Goal: Communication & Community: Participate in discussion

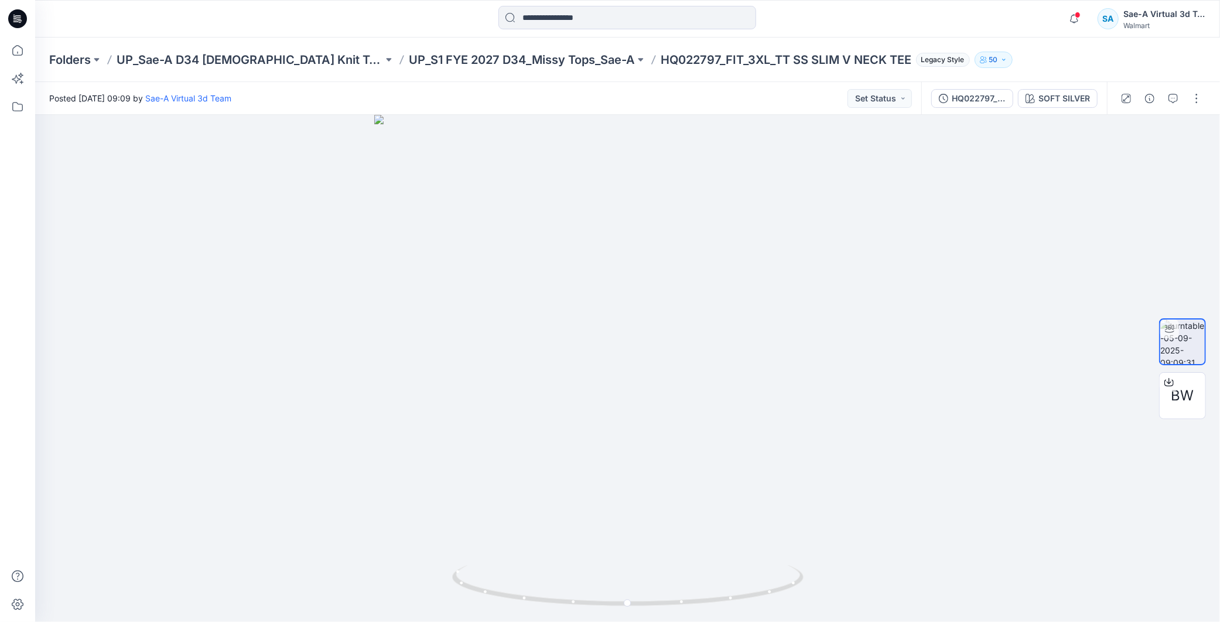
click at [10, 20] on icon at bounding box center [17, 18] width 19 height 19
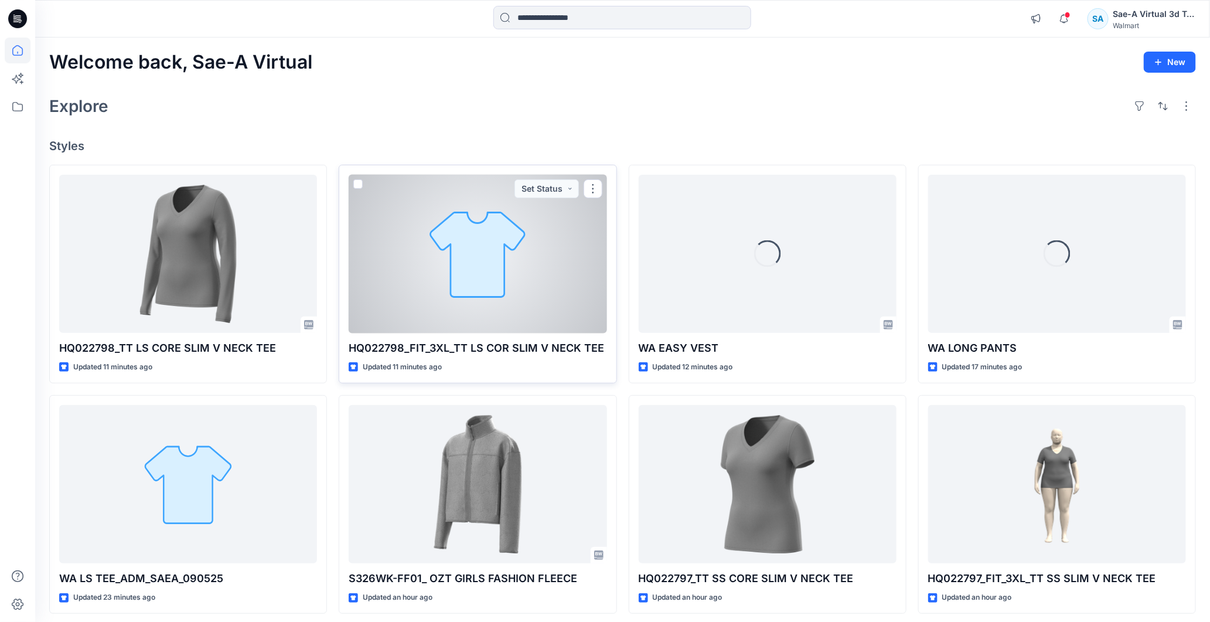
click at [514, 308] on div at bounding box center [478, 254] width 258 height 159
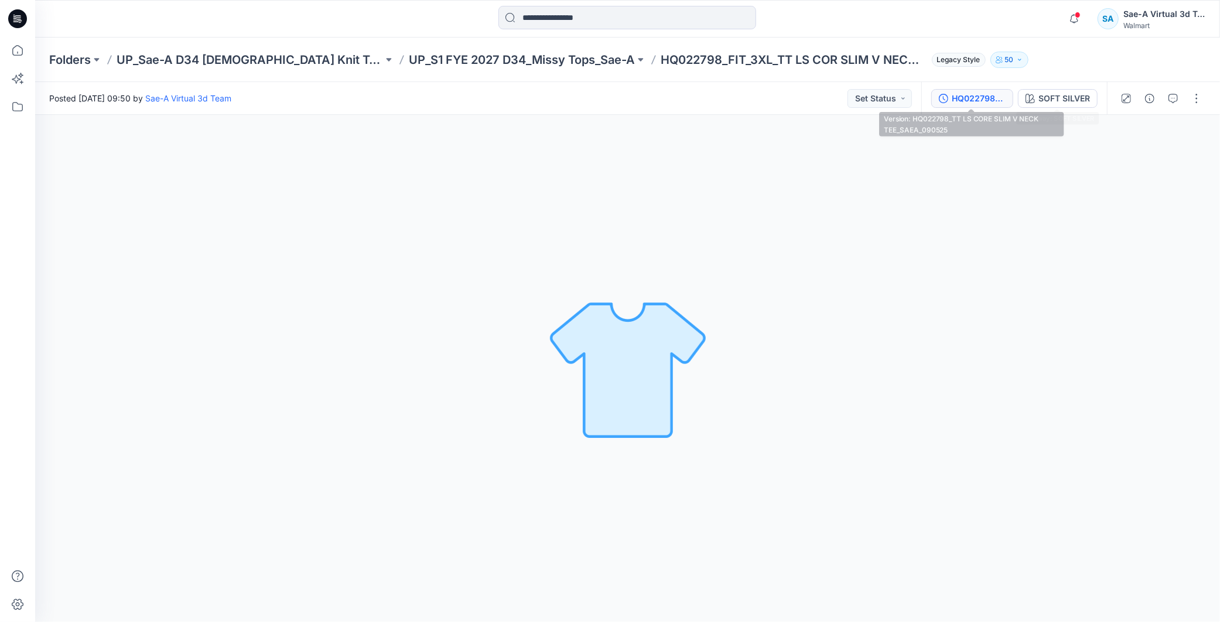
click at [970, 101] on div "HQ022798_TT LS CORE SLIM V NECK TEE_SAEA_090525" at bounding box center [979, 98] width 54 height 13
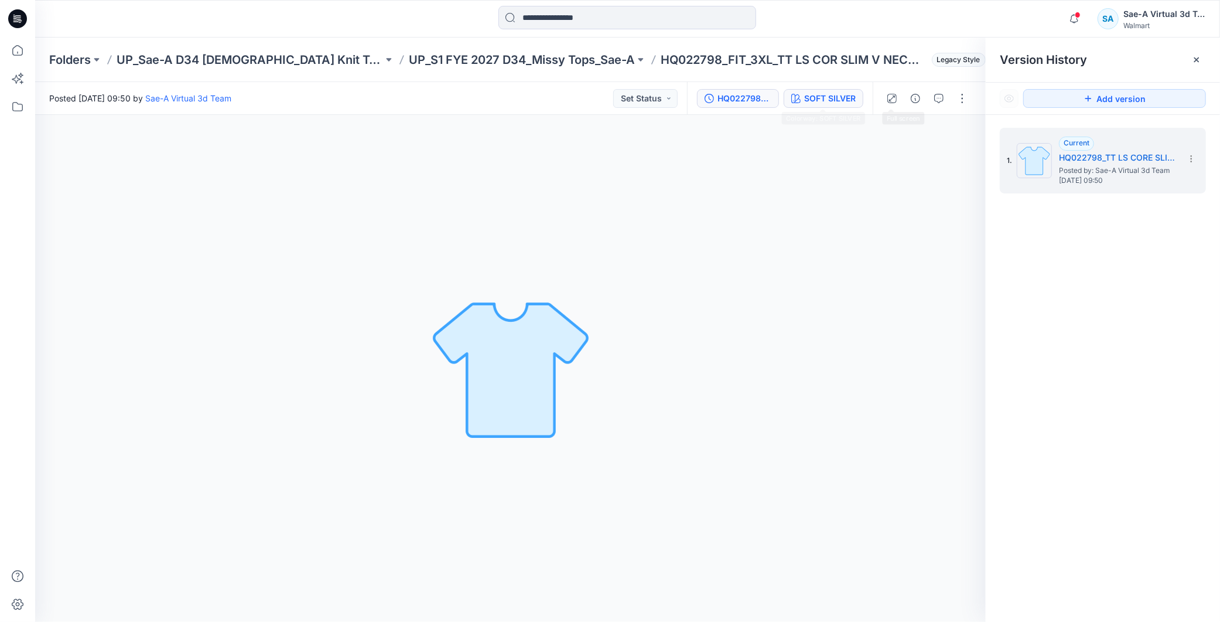
click at [825, 94] on div "SOFT SILVER" at bounding box center [830, 98] width 52 height 13
click at [9, 6] on icon at bounding box center [17, 18] width 19 height 37
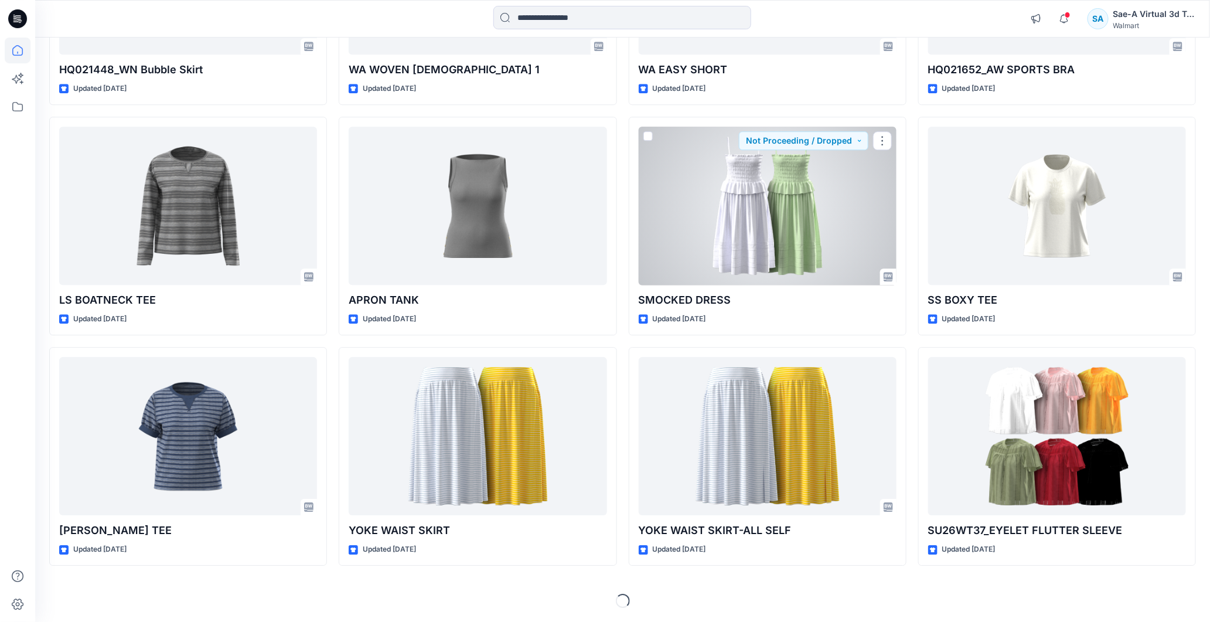
scroll to position [3279, 0]
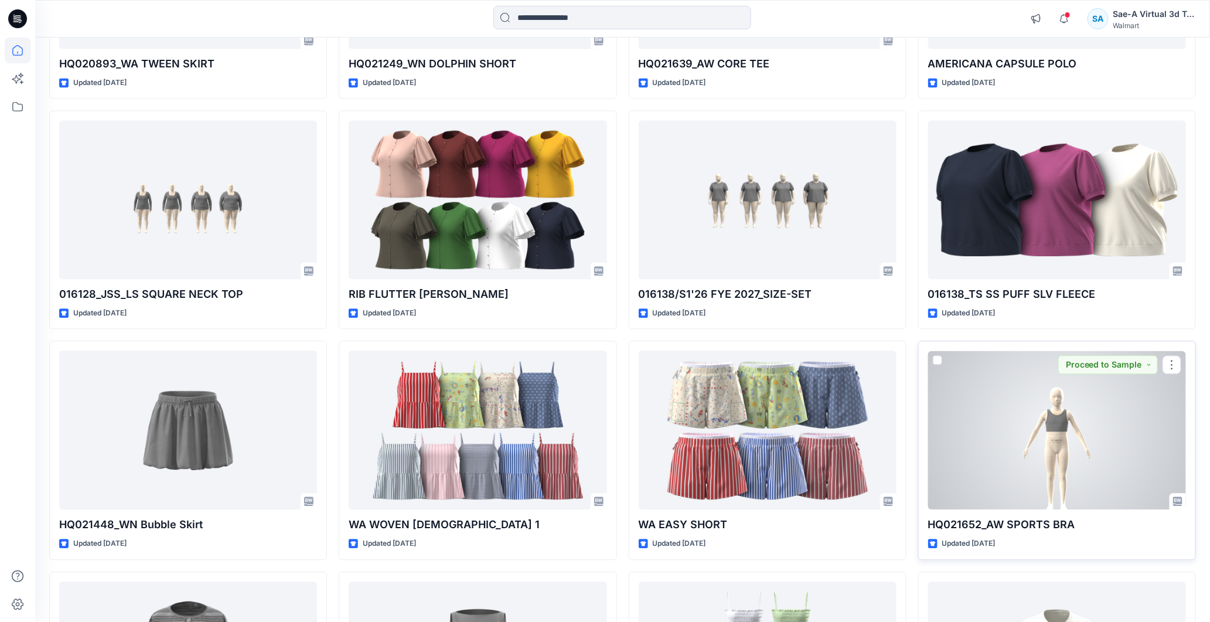
click at [1046, 453] on div at bounding box center [1057, 429] width 258 height 159
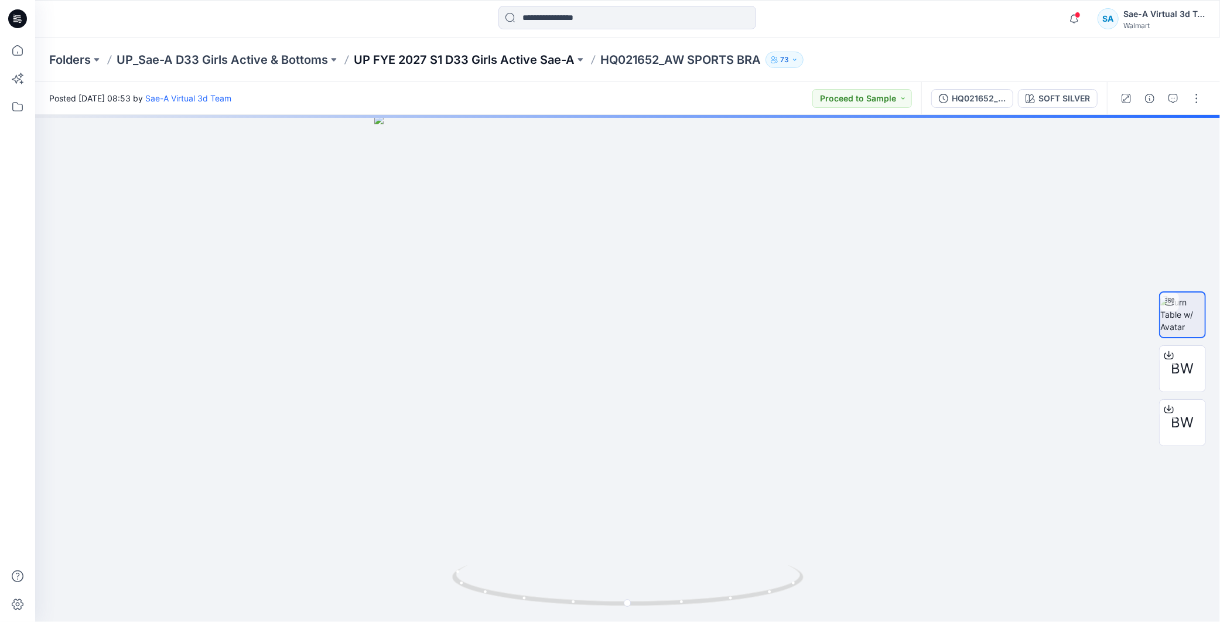
click at [535, 63] on p "UP FYE 2027 S1 D33 Girls Active Sae-A" at bounding box center [464, 60] width 221 height 16
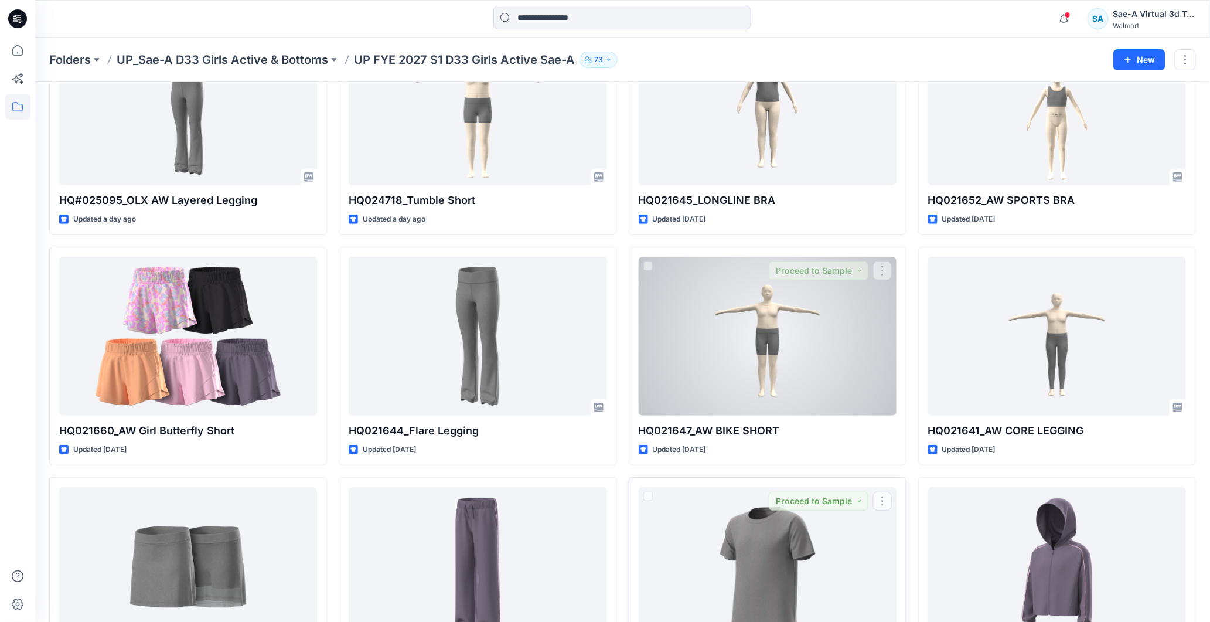
scroll to position [50, 0]
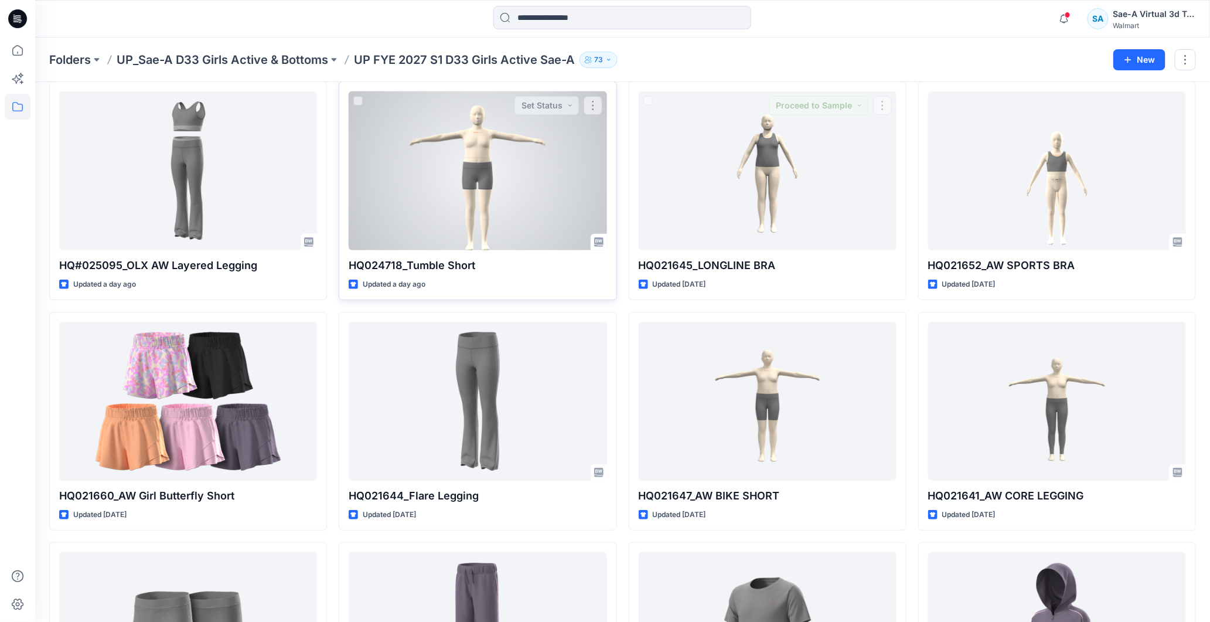
click at [473, 170] on div at bounding box center [478, 170] width 258 height 159
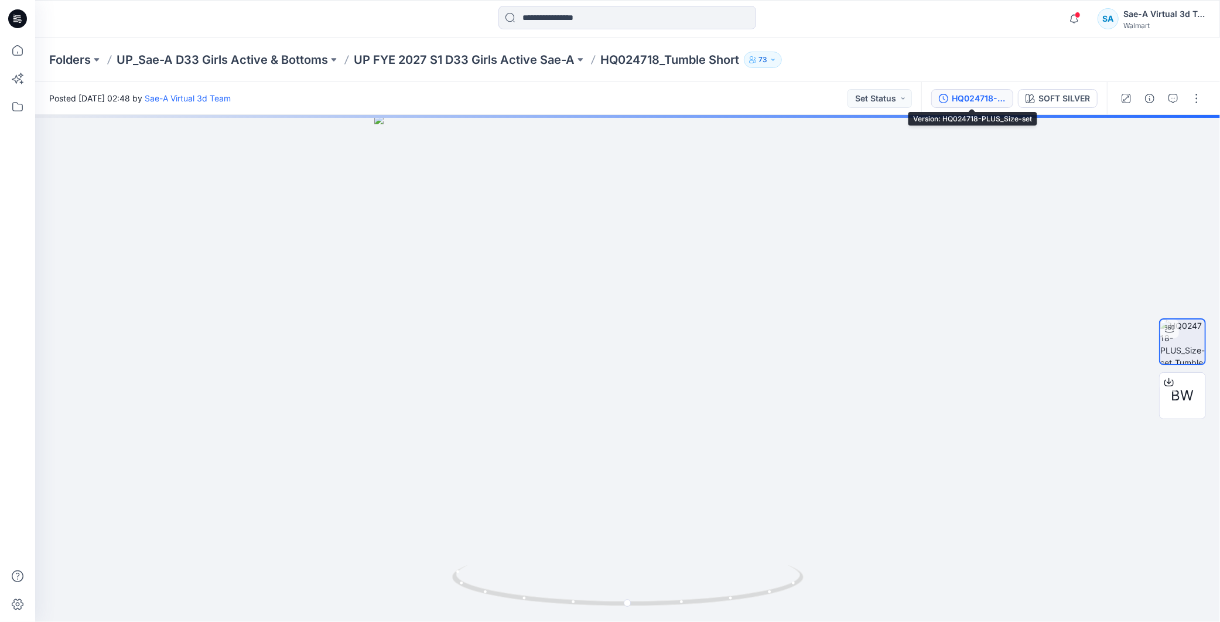
click at [985, 104] on div "HQ024718-PLUS_Size-set" at bounding box center [979, 98] width 54 height 13
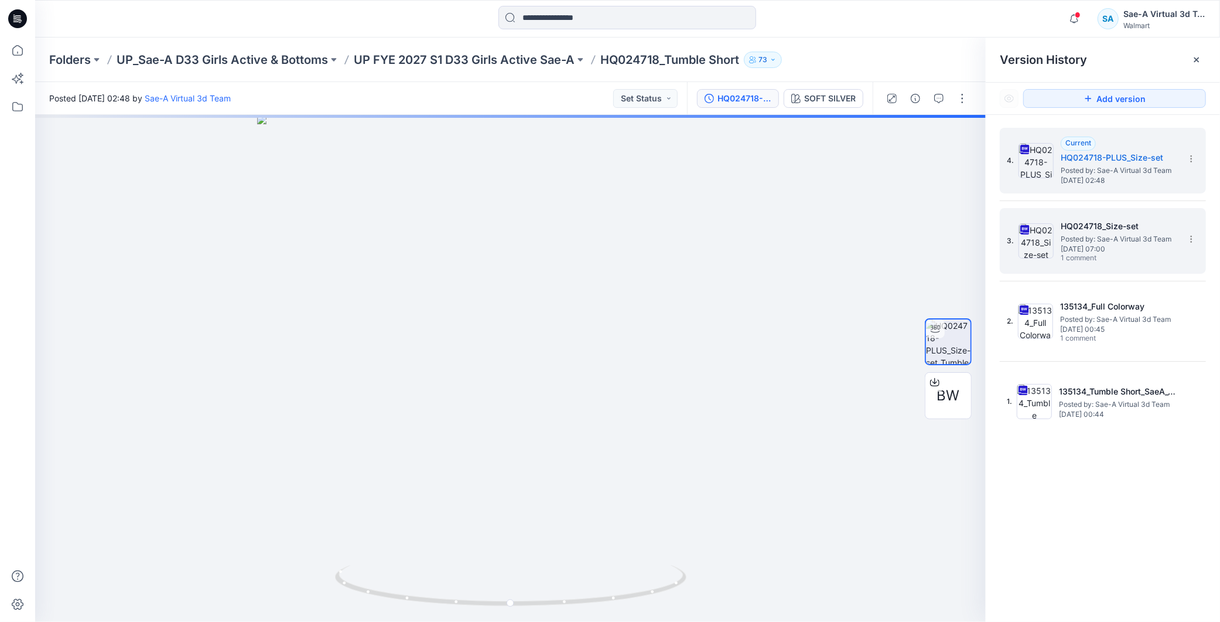
click at [1127, 226] on h5 "HQ024718_Size-set" at bounding box center [1119, 226] width 117 height 14
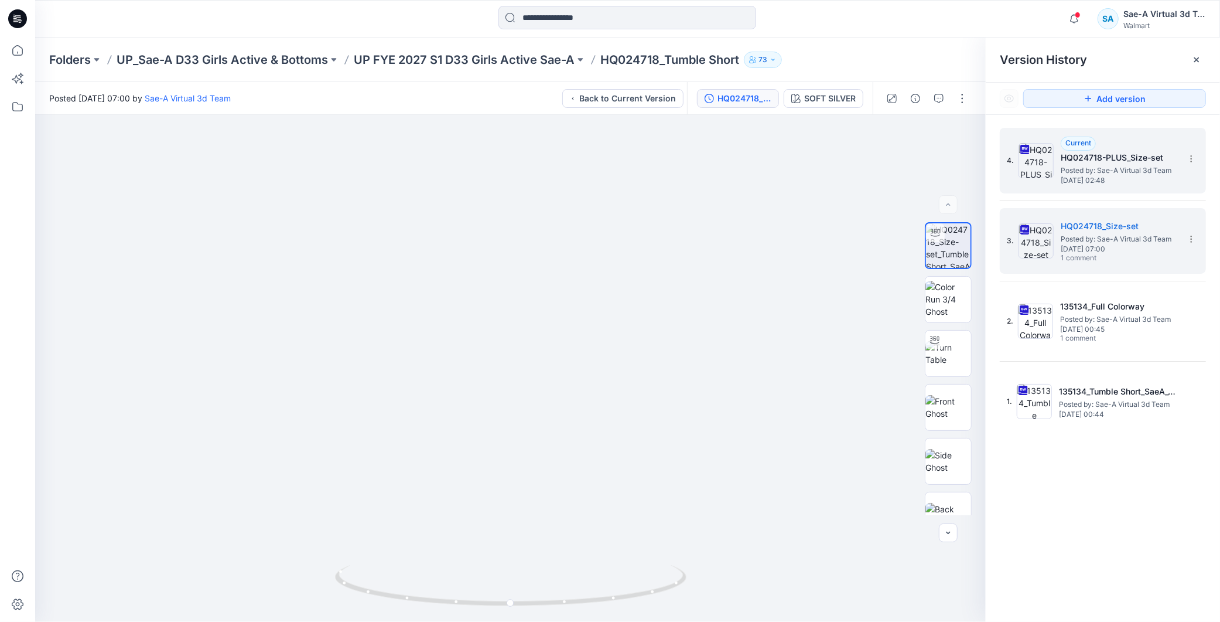
click at [1114, 154] on h5 "HQ024718-PLUS_Size-set" at bounding box center [1119, 158] width 117 height 14
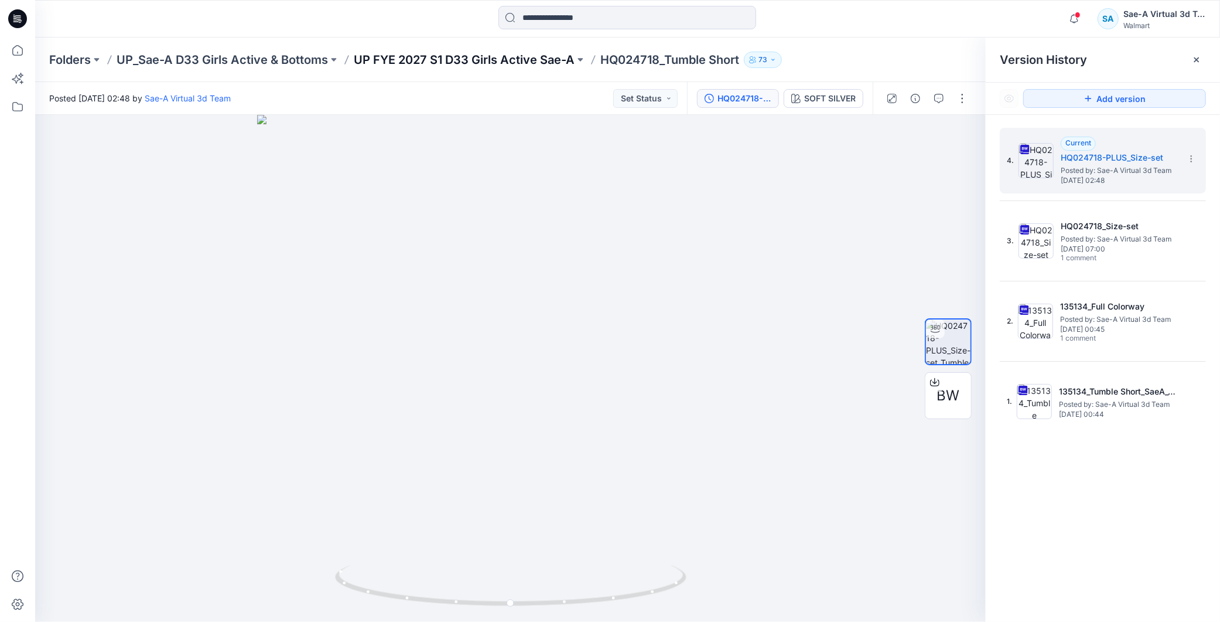
click at [552, 56] on p "UP FYE 2027 S1 D33 Girls Active Sae-A" at bounding box center [464, 60] width 221 height 16
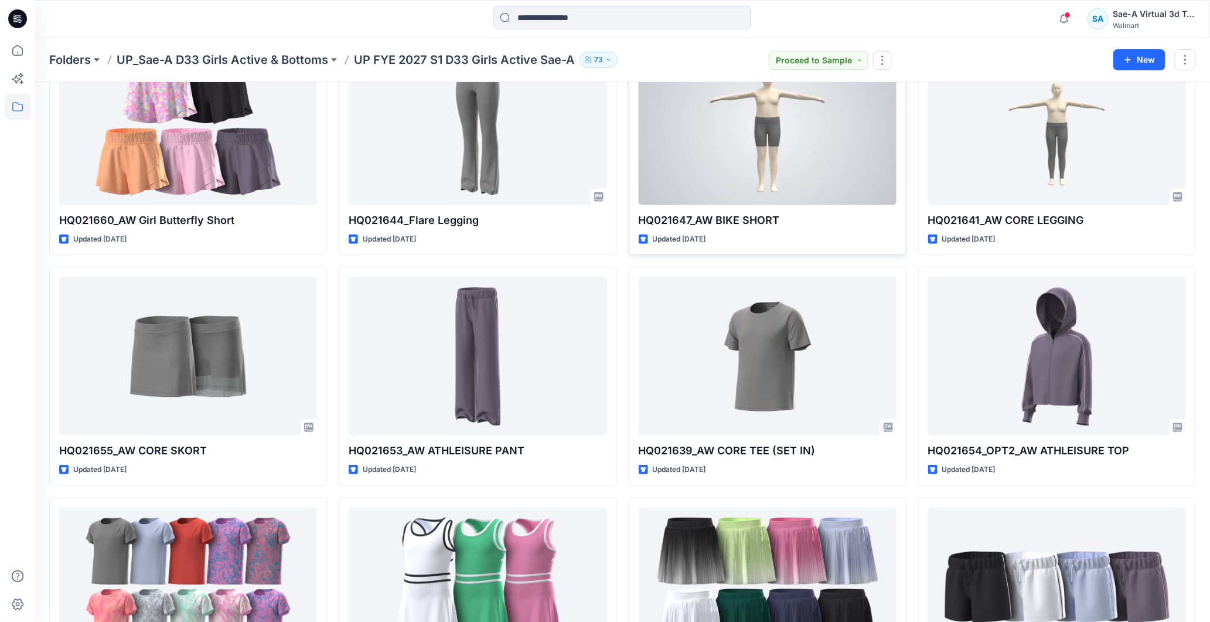
scroll to position [390, 0]
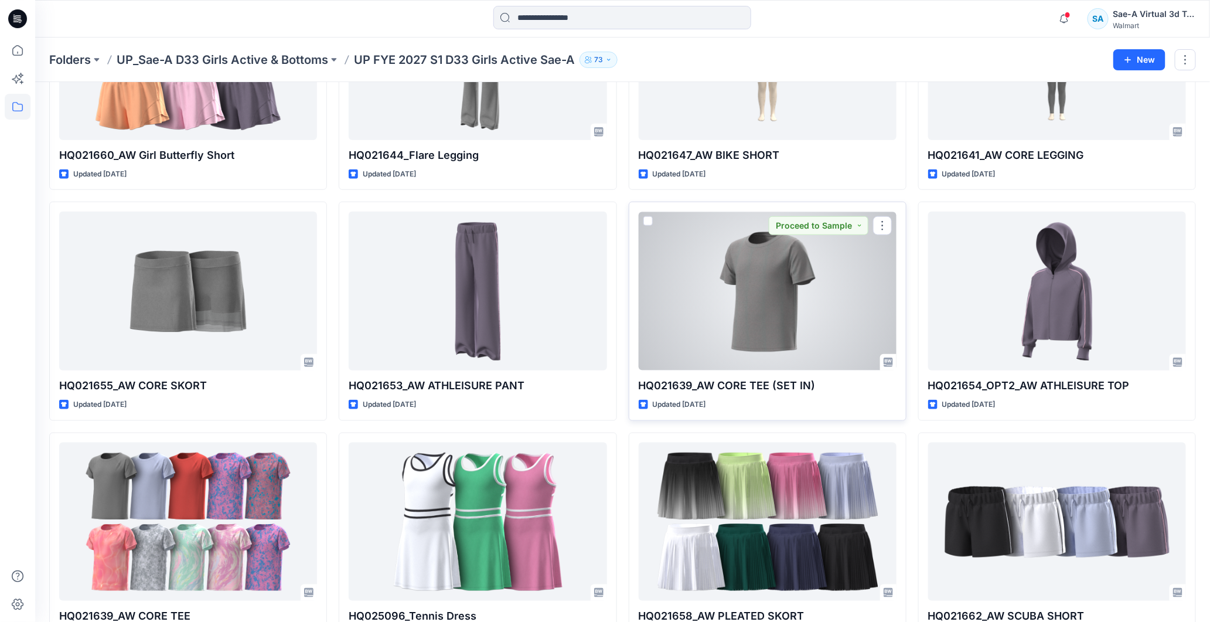
click at [782, 290] on div at bounding box center [768, 290] width 258 height 159
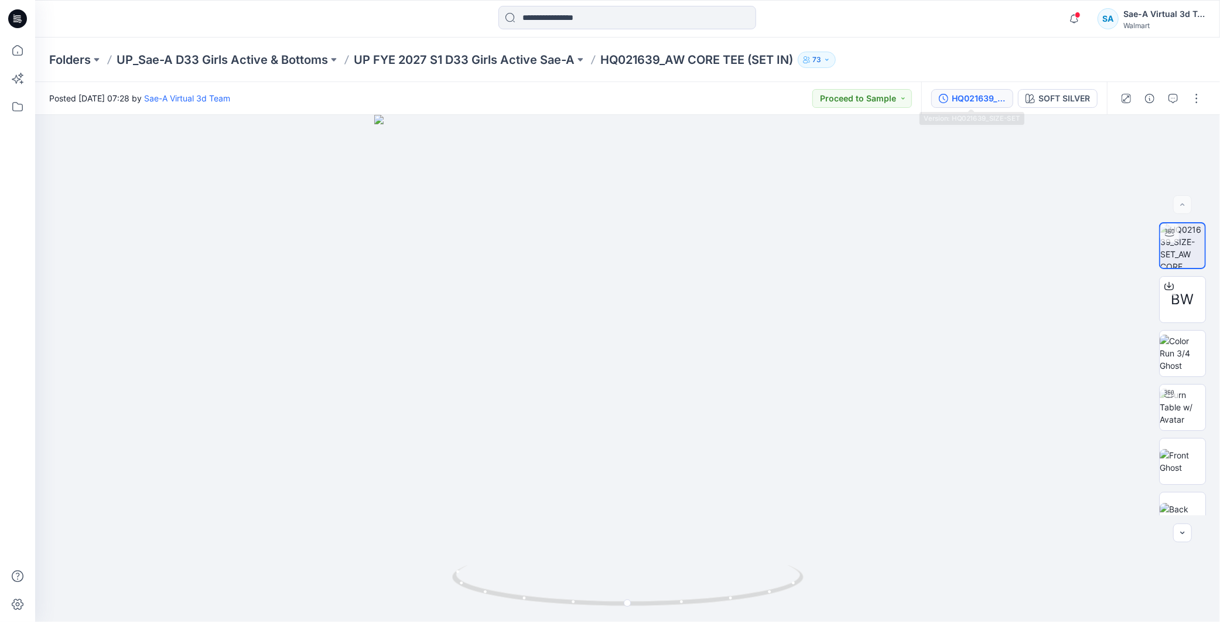
click at [973, 104] on div "HQ021639_SIZE-SET" at bounding box center [979, 98] width 54 height 13
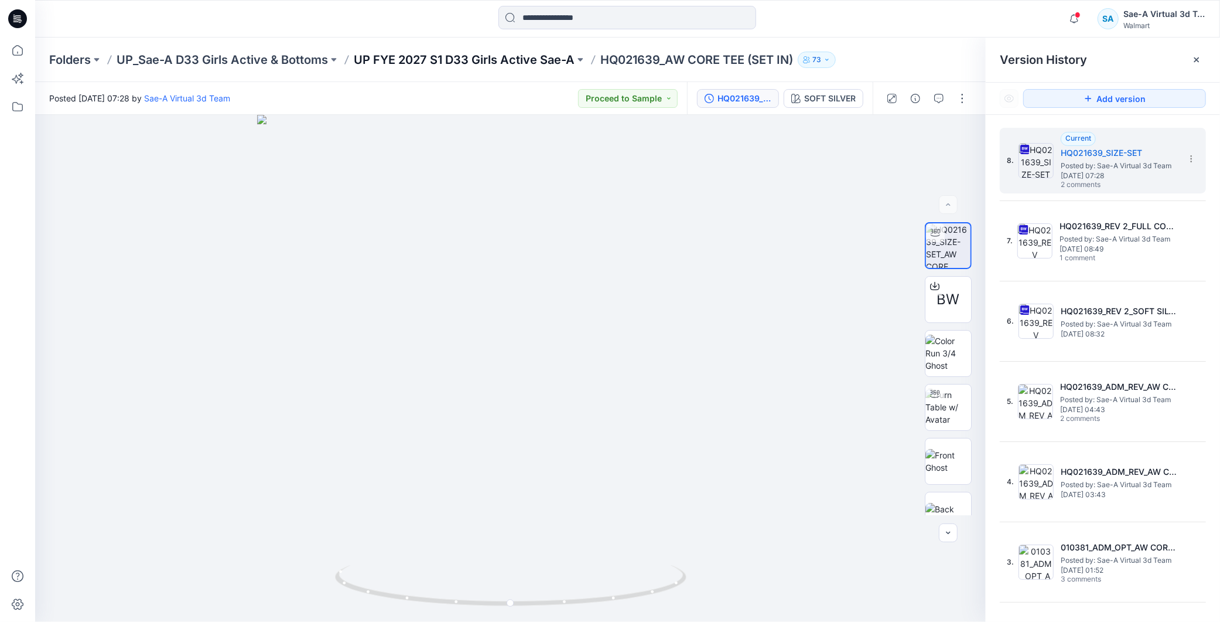
click at [537, 59] on p "UP FYE 2027 S1 D33 Girls Active Sae-A" at bounding box center [464, 60] width 221 height 16
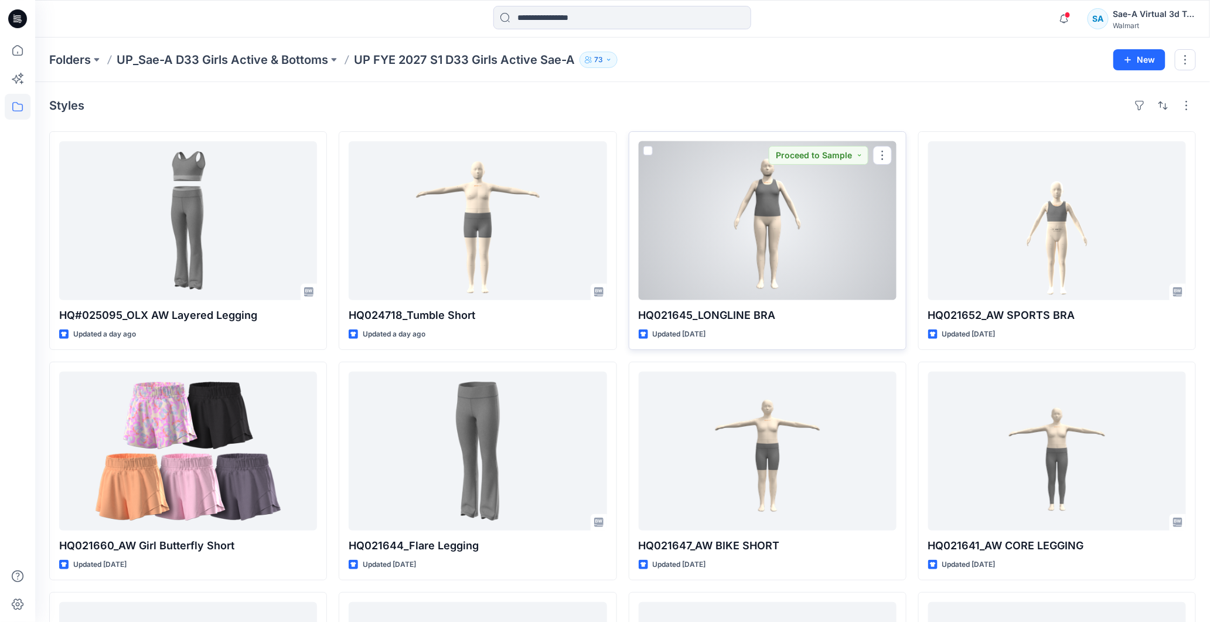
click at [769, 232] on div at bounding box center [768, 220] width 258 height 159
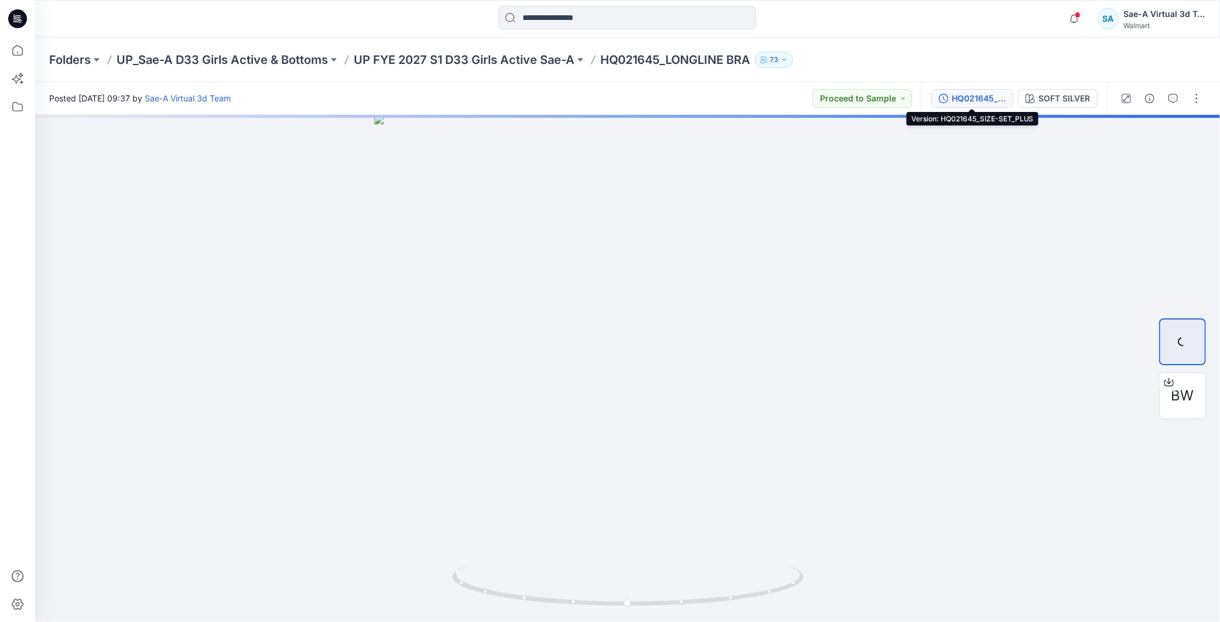
click at [990, 97] on div "HQ021645_SIZE-SET_PLUS" at bounding box center [979, 98] width 54 height 13
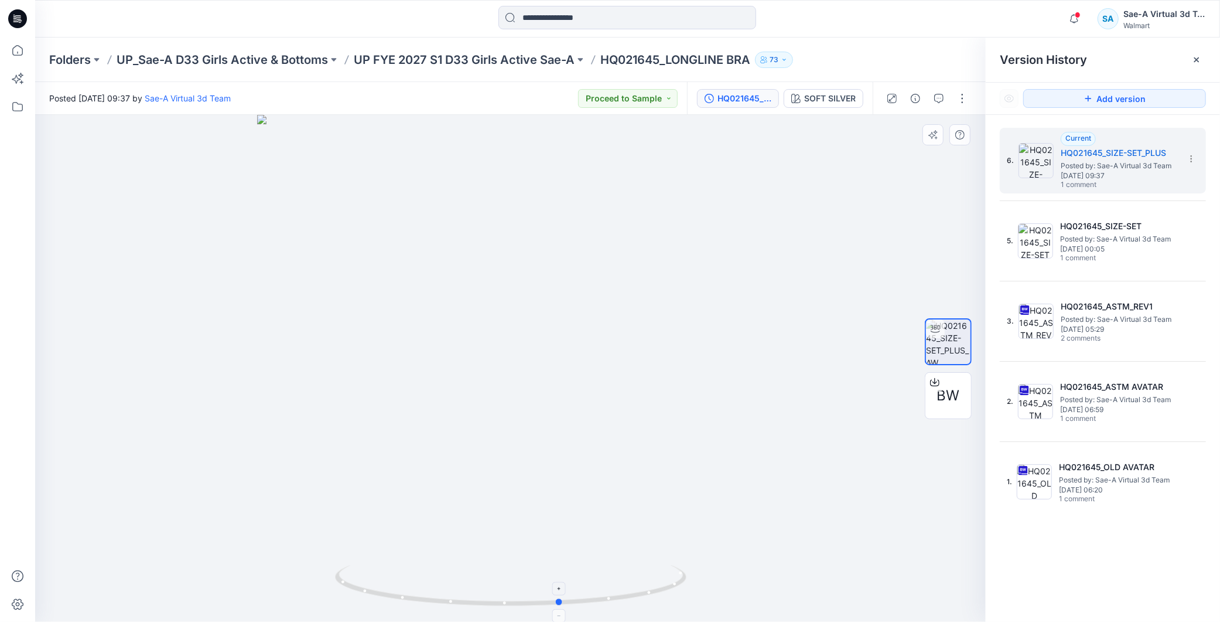
drag, startPoint x: 637, startPoint y: 598, endPoint x: 677, endPoint y: 575, distance: 45.1
click at [677, 575] on icon at bounding box center [512, 587] width 354 height 44
click at [518, 55] on p "UP FYE 2027 S1 D33 Girls Active Sae-A" at bounding box center [464, 60] width 221 height 16
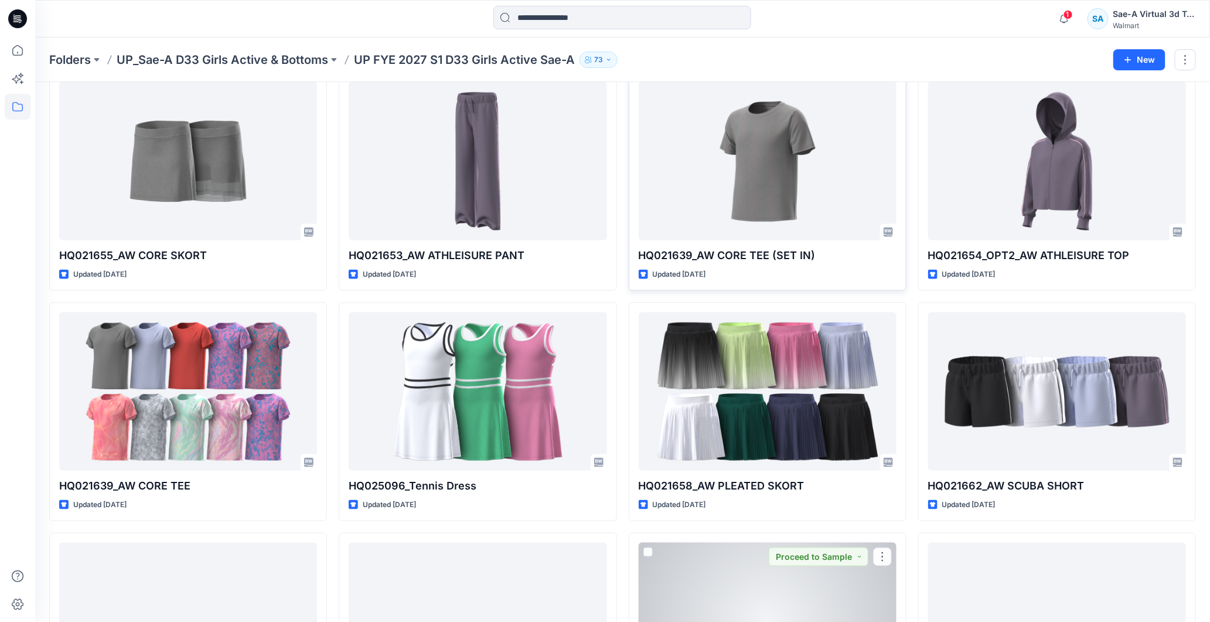
scroll to position [455, 0]
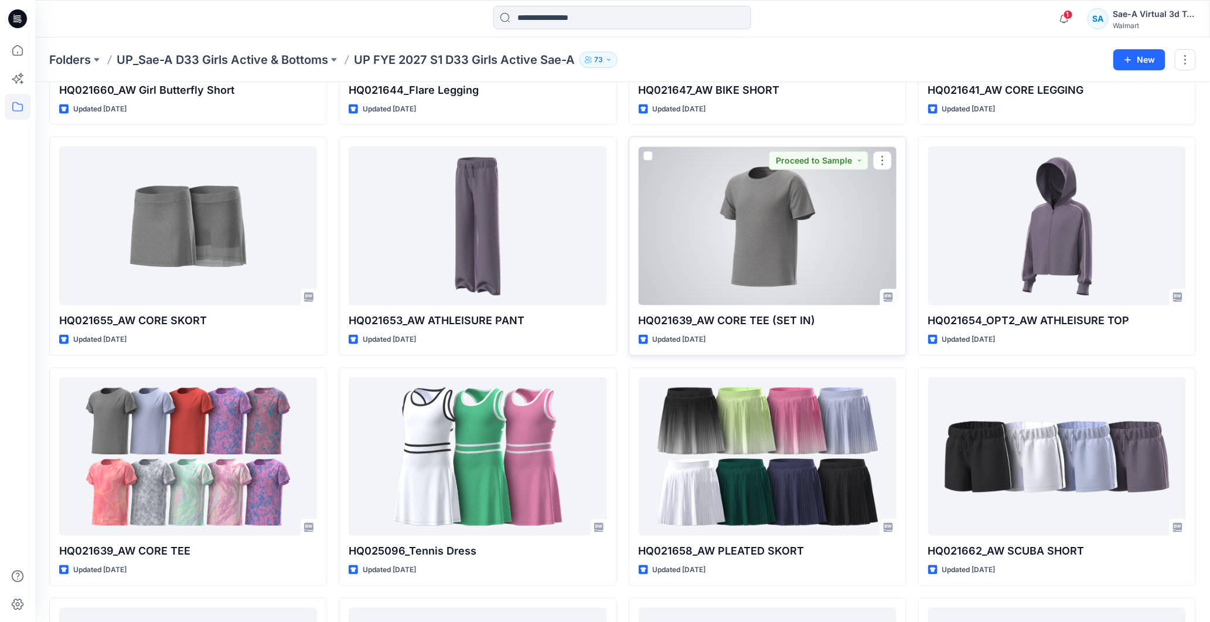
click at [772, 247] on div at bounding box center [768, 225] width 258 height 159
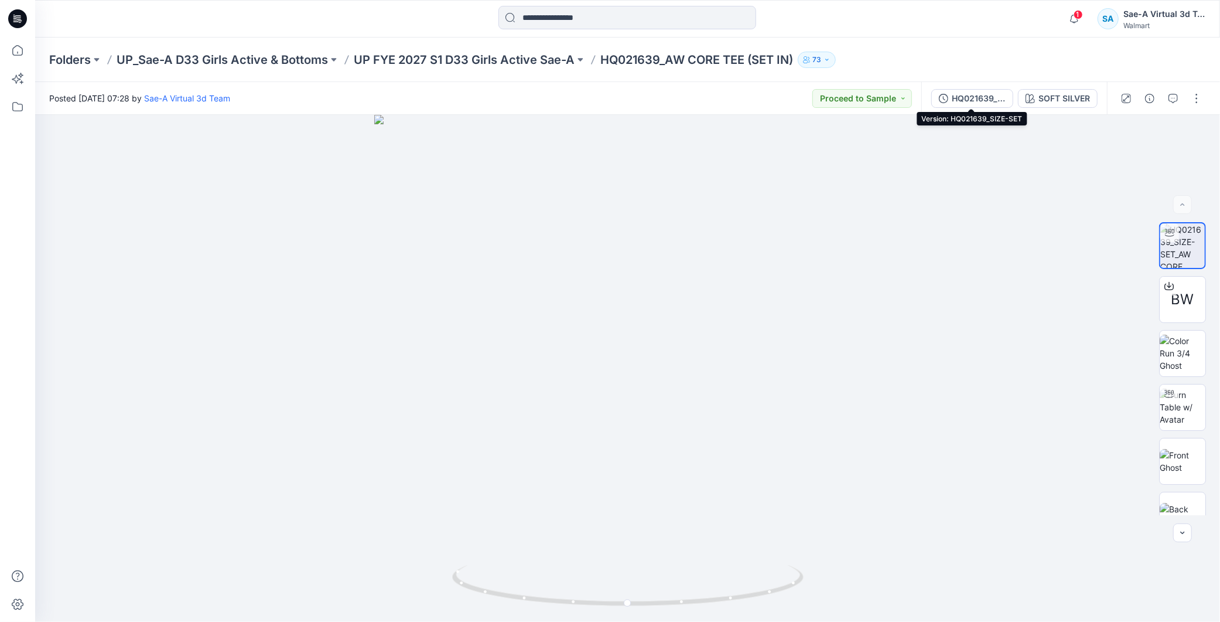
drag, startPoint x: 987, startPoint y: 97, endPoint x: 1079, endPoint y: 134, distance: 98.9
click at [987, 97] on div "HQ021639_SIZE-SET" at bounding box center [979, 98] width 54 height 13
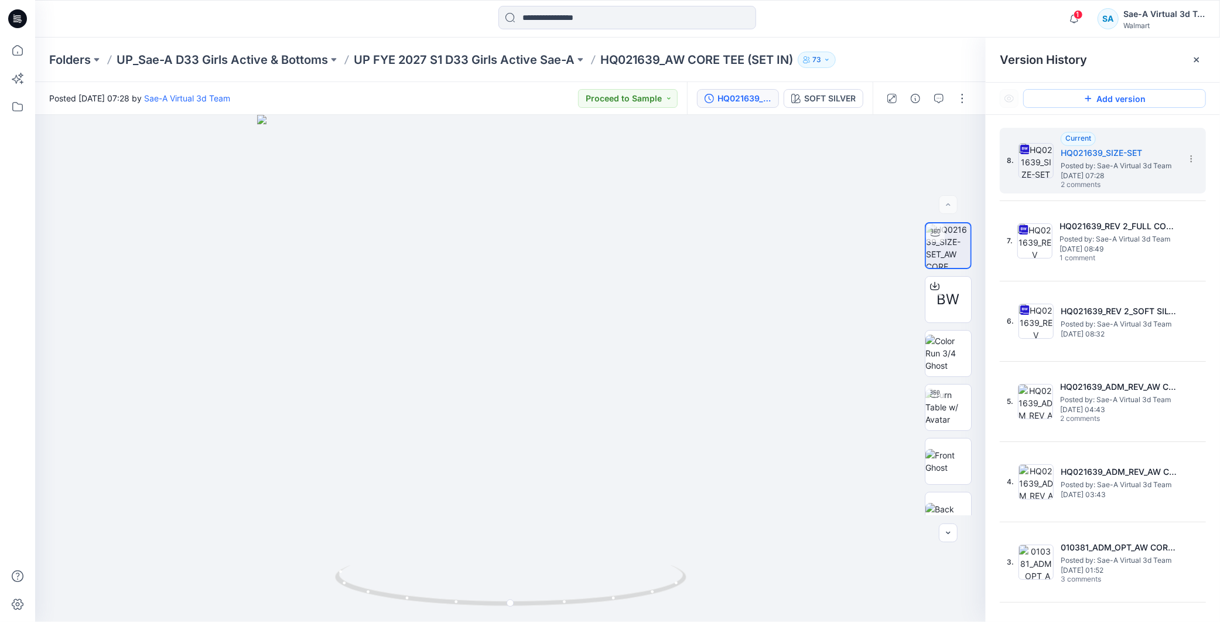
click at [1133, 100] on button "Add version" at bounding box center [1115, 98] width 183 height 19
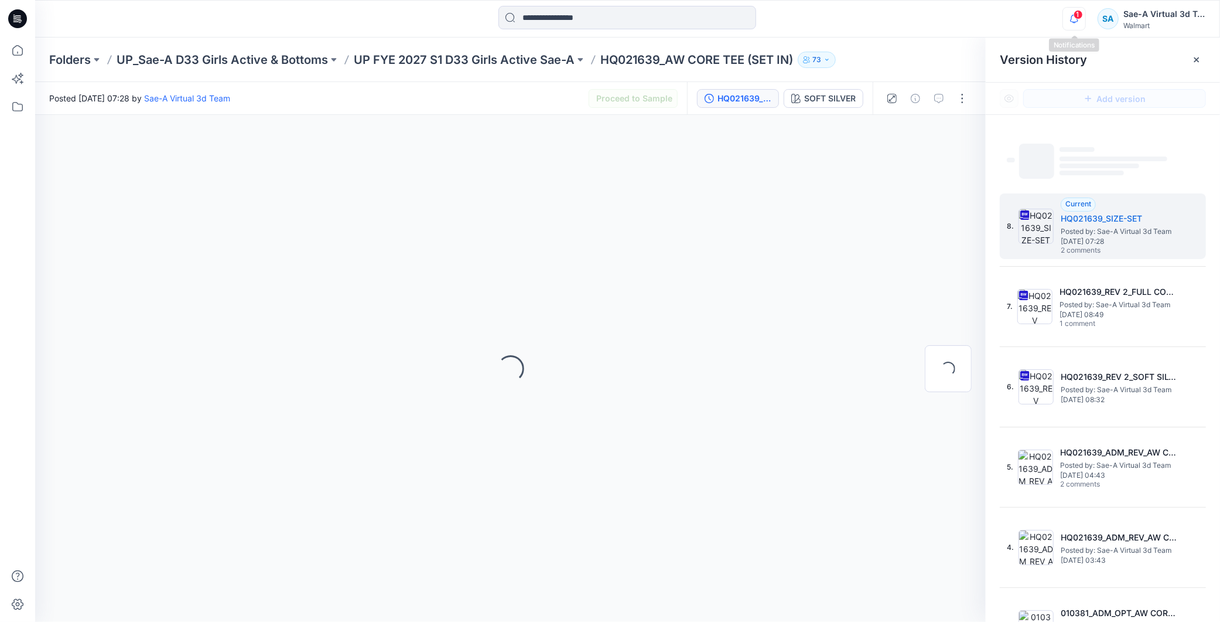
click at [1083, 20] on icon "button" at bounding box center [1074, 18] width 22 height 23
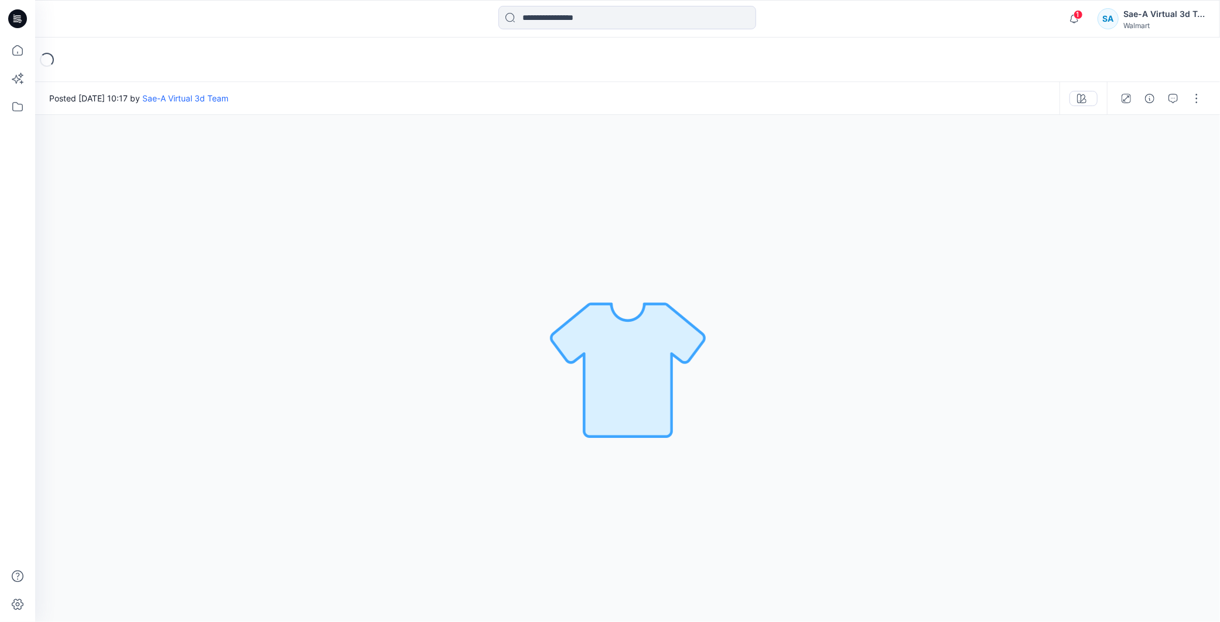
click at [20, 16] on icon at bounding box center [17, 18] width 19 height 19
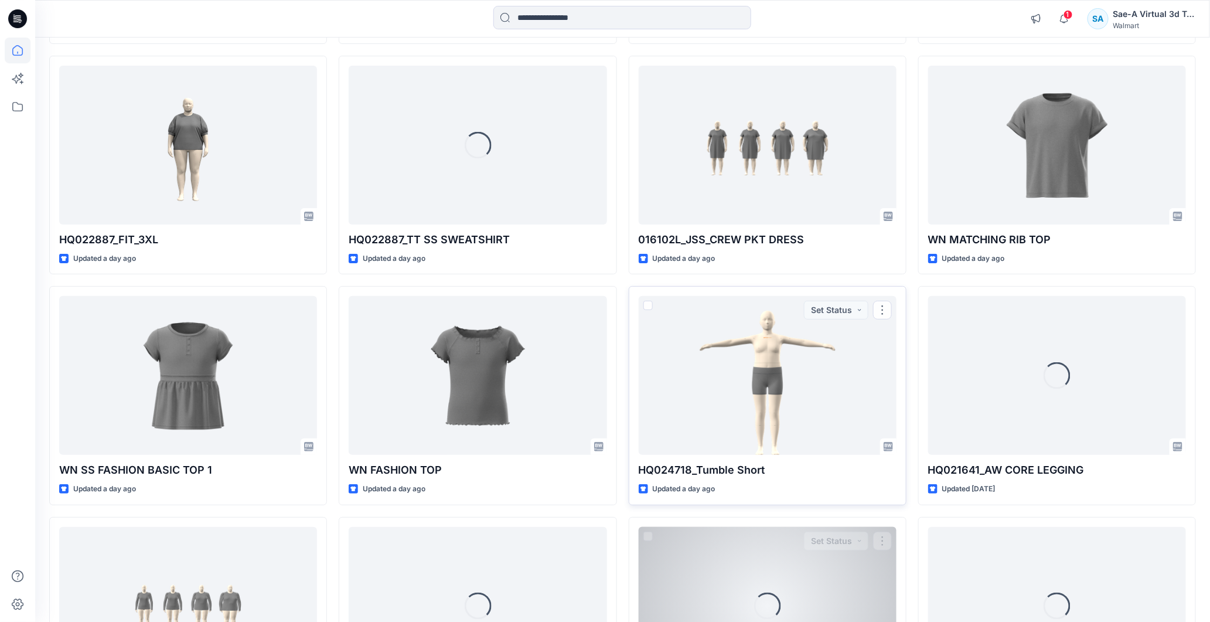
scroll to position [2352, 0]
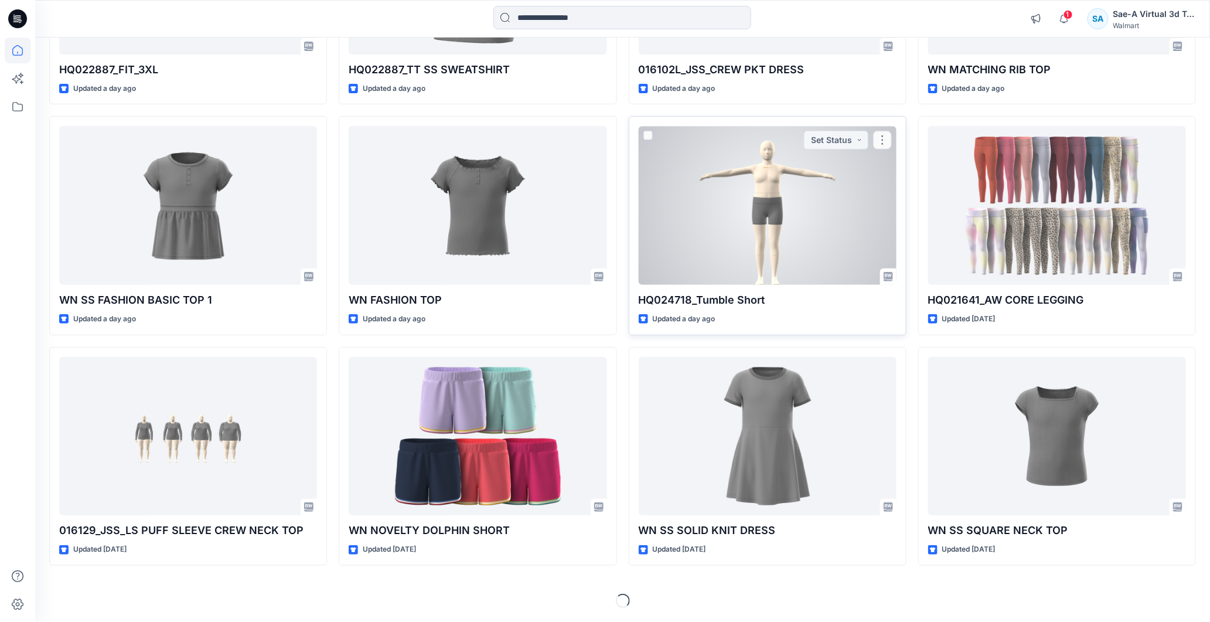
click at [763, 208] on div at bounding box center [768, 205] width 258 height 159
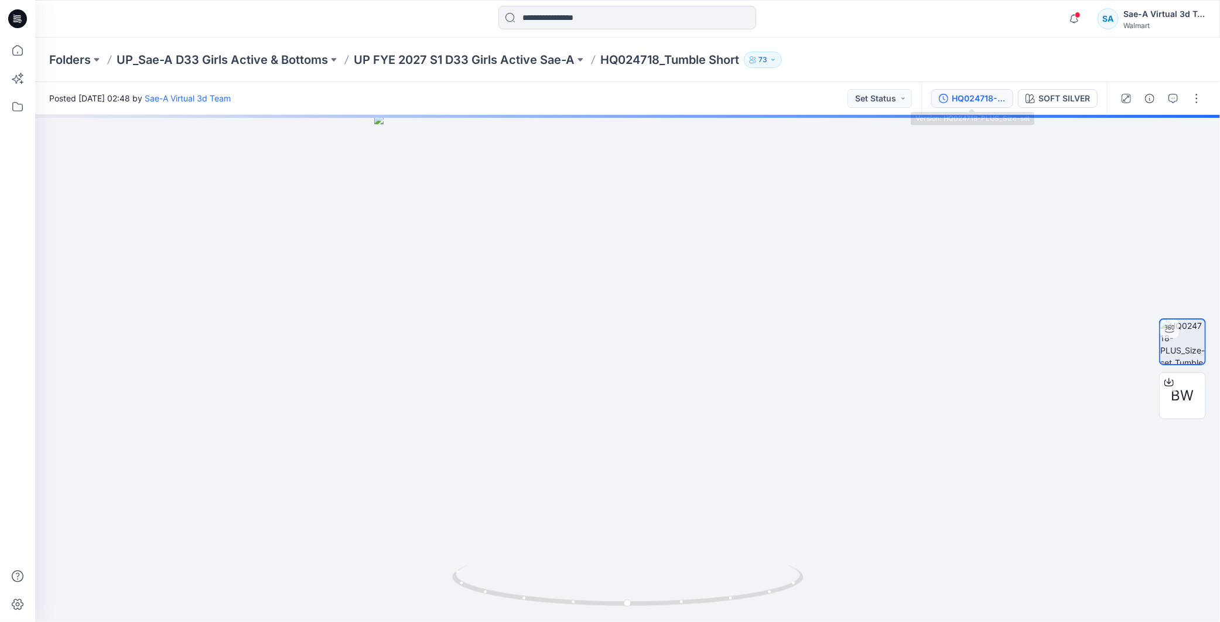
click at [986, 94] on div "HQ024718-PLUS_Size-set" at bounding box center [979, 98] width 54 height 13
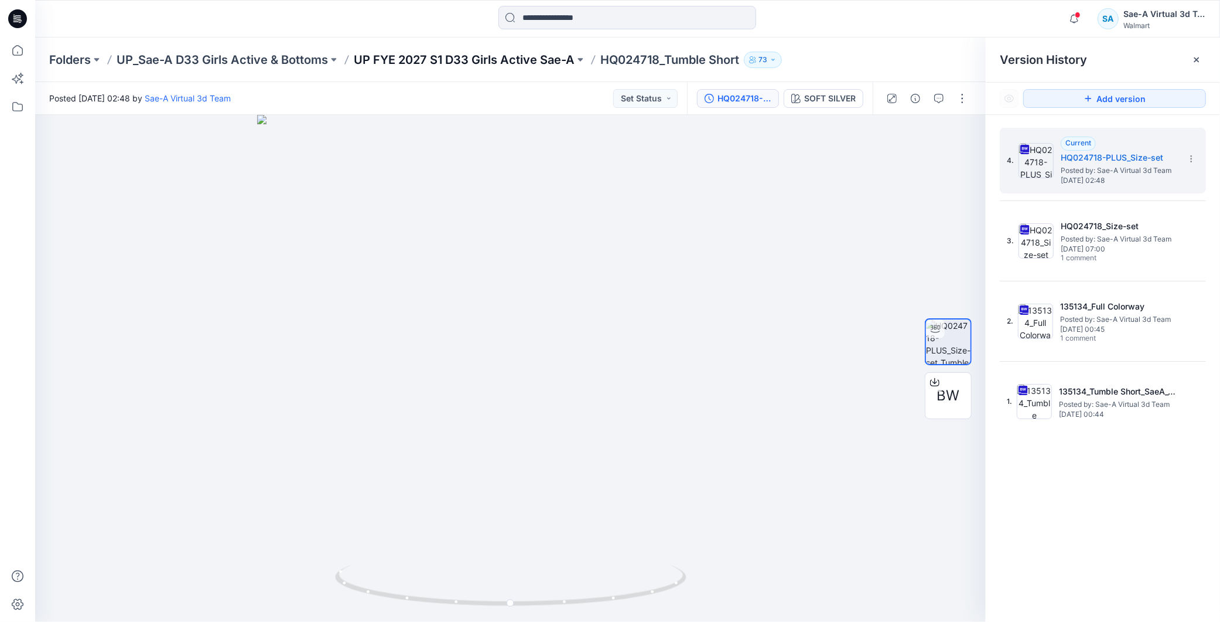
click at [429, 53] on p "UP FYE 2027 S1 D33 Girls Active Sae-A" at bounding box center [464, 60] width 221 height 16
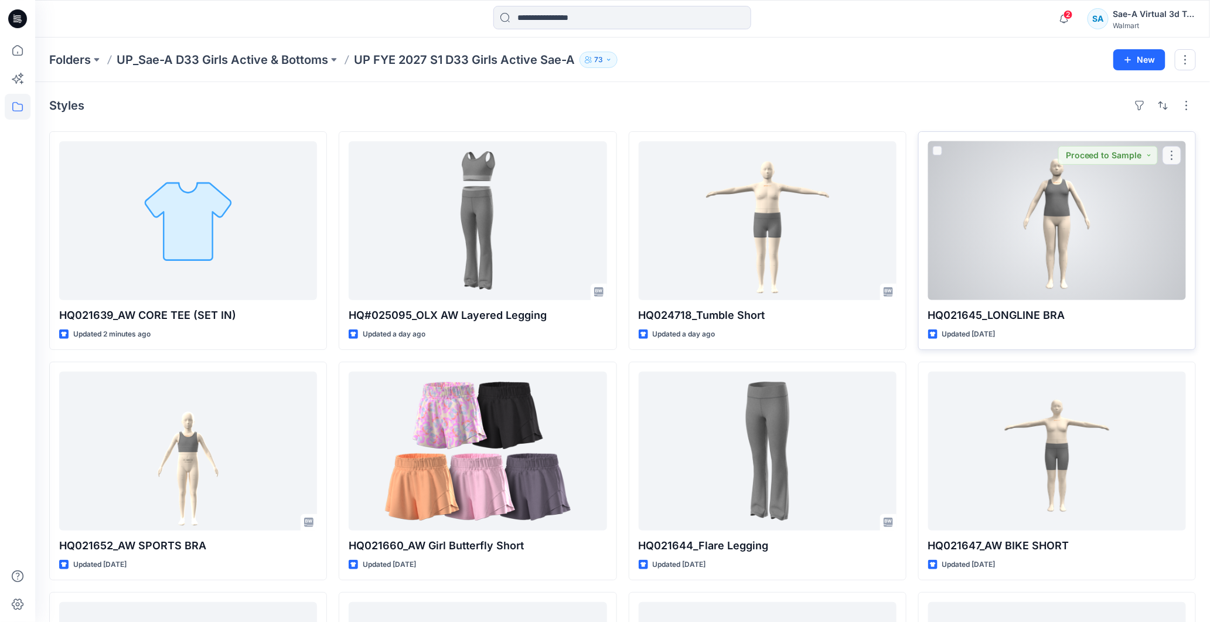
click at [1092, 241] on div at bounding box center [1057, 220] width 258 height 159
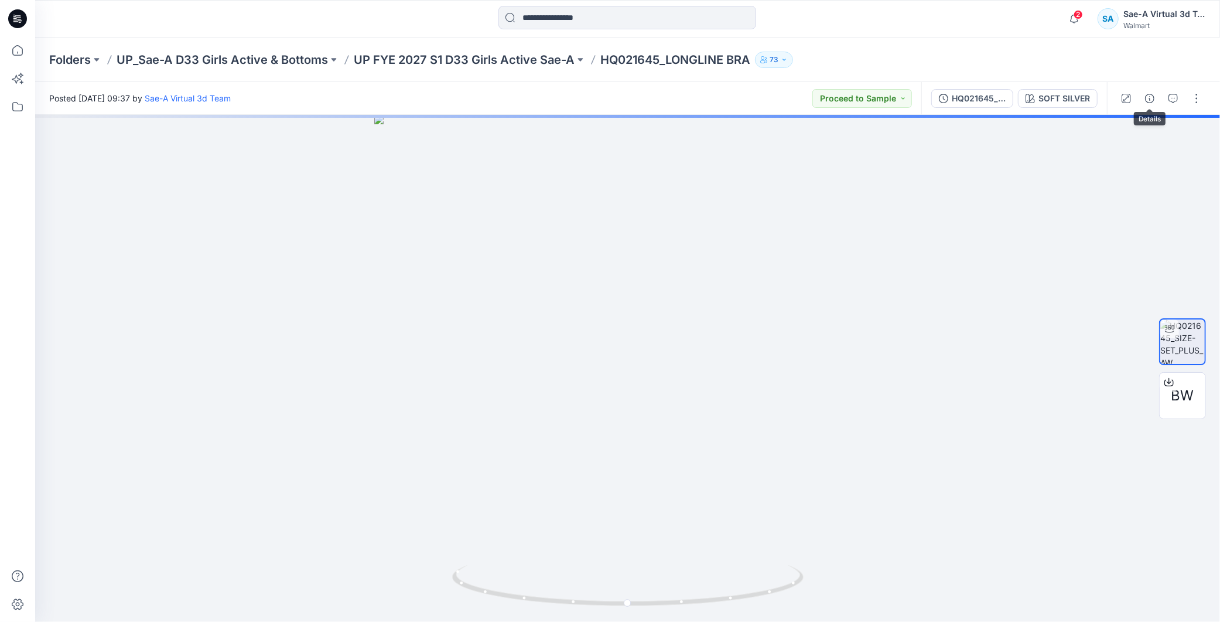
click at [1173, 97] on icon "button" at bounding box center [1173, 98] width 9 height 9
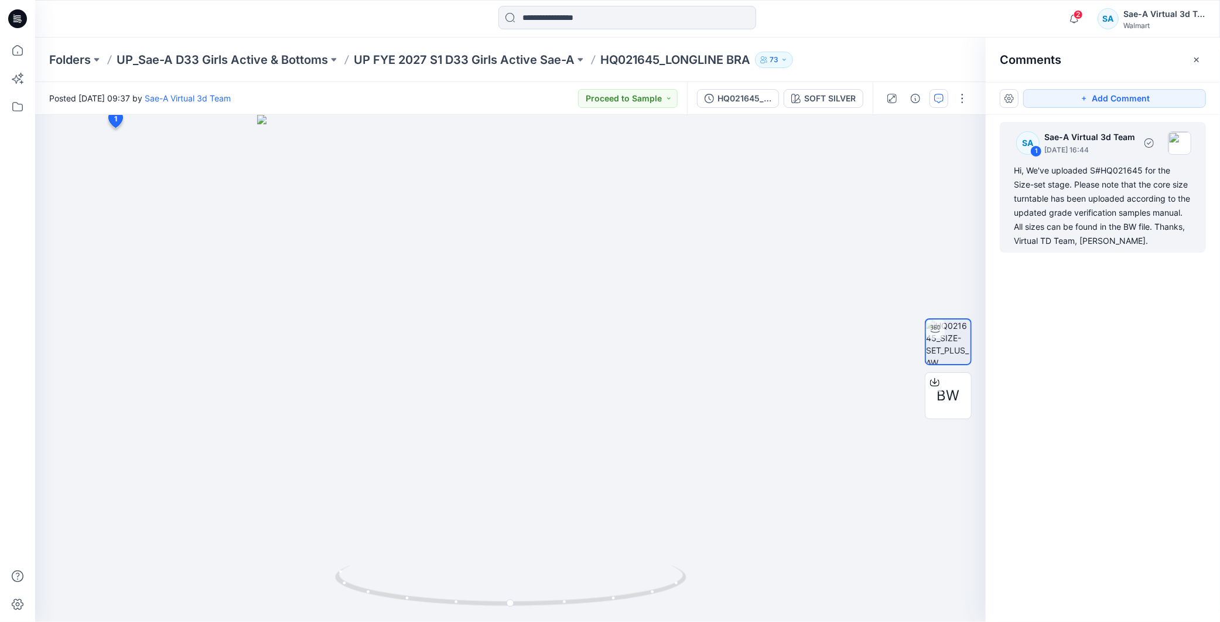
click at [1110, 227] on div "Hi, We've uploaded S#HQ021645 for the Size-set stage. Please note that the core…" at bounding box center [1103, 205] width 178 height 84
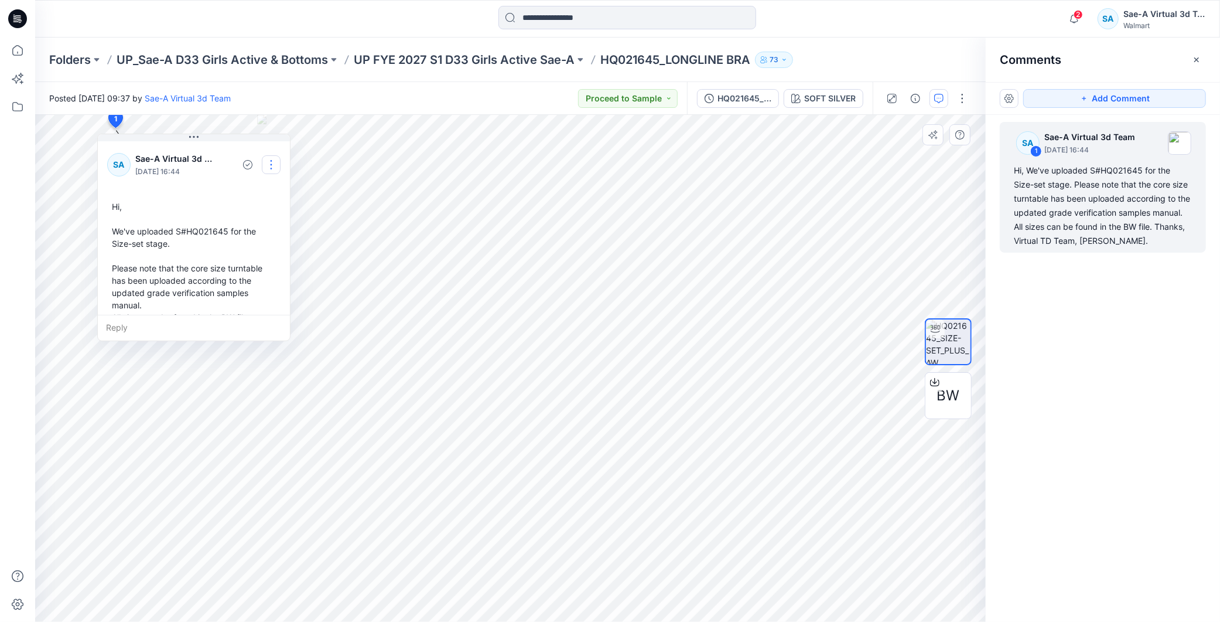
click at [270, 166] on button "button" at bounding box center [271, 164] width 19 height 19
click at [252, 194] on p "Edit comment" at bounding box center [274, 192] width 53 height 12
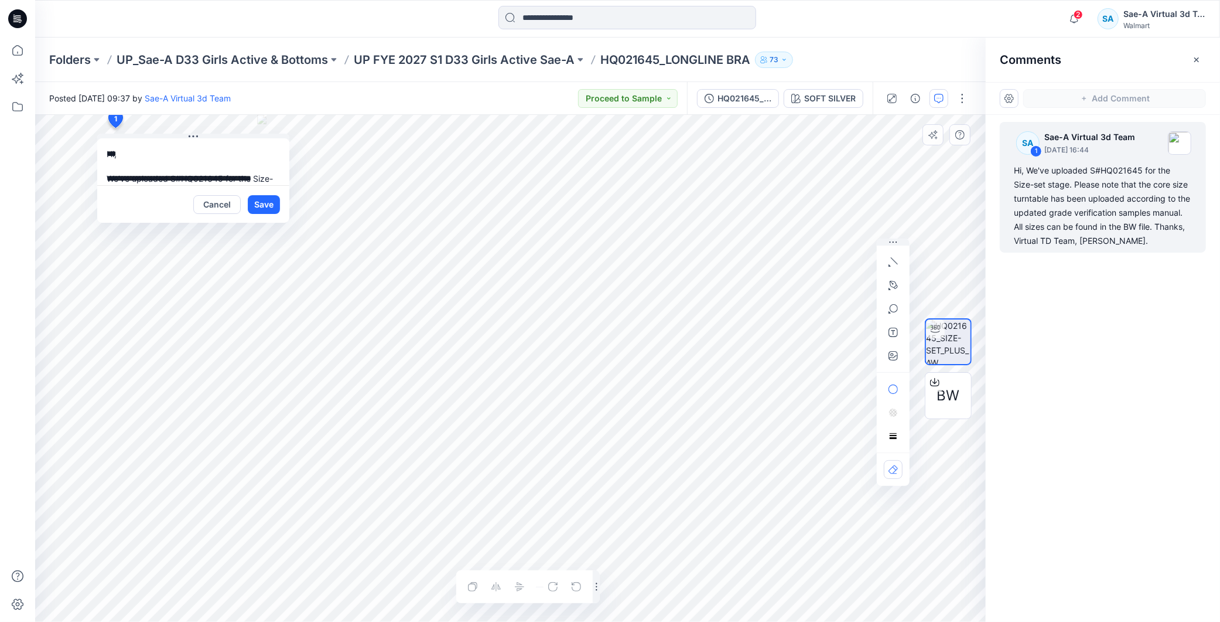
scroll to position [119, 0]
click at [218, 200] on button "Cancel" at bounding box center [216, 204] width 47 height 19
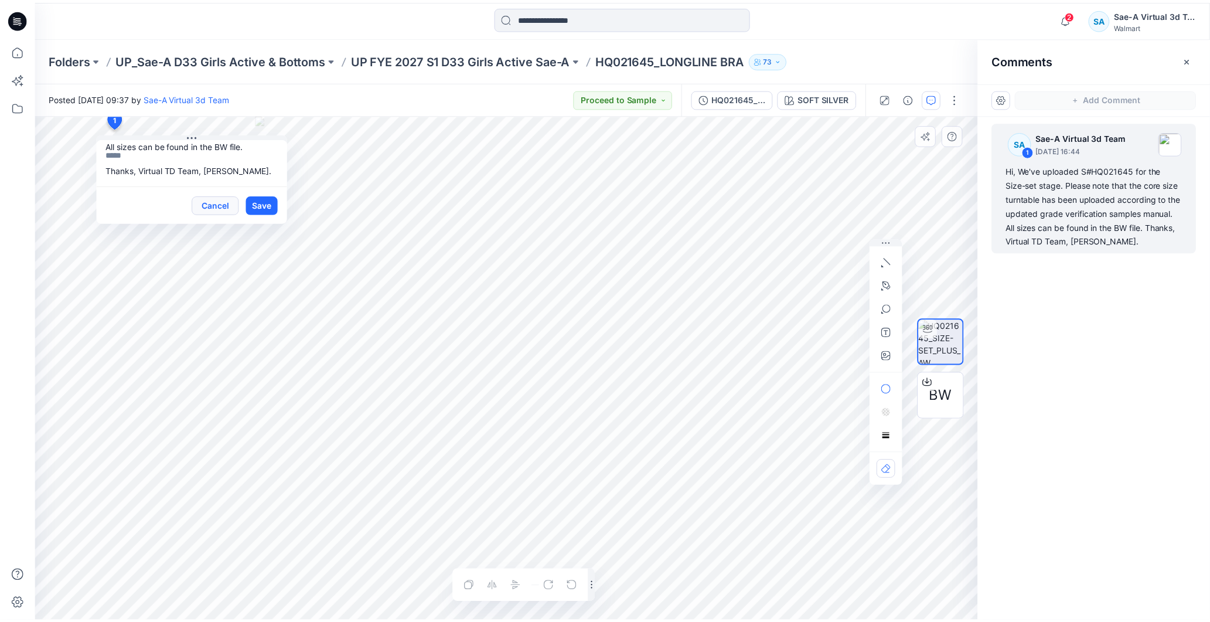
scroll to position [0, 0]
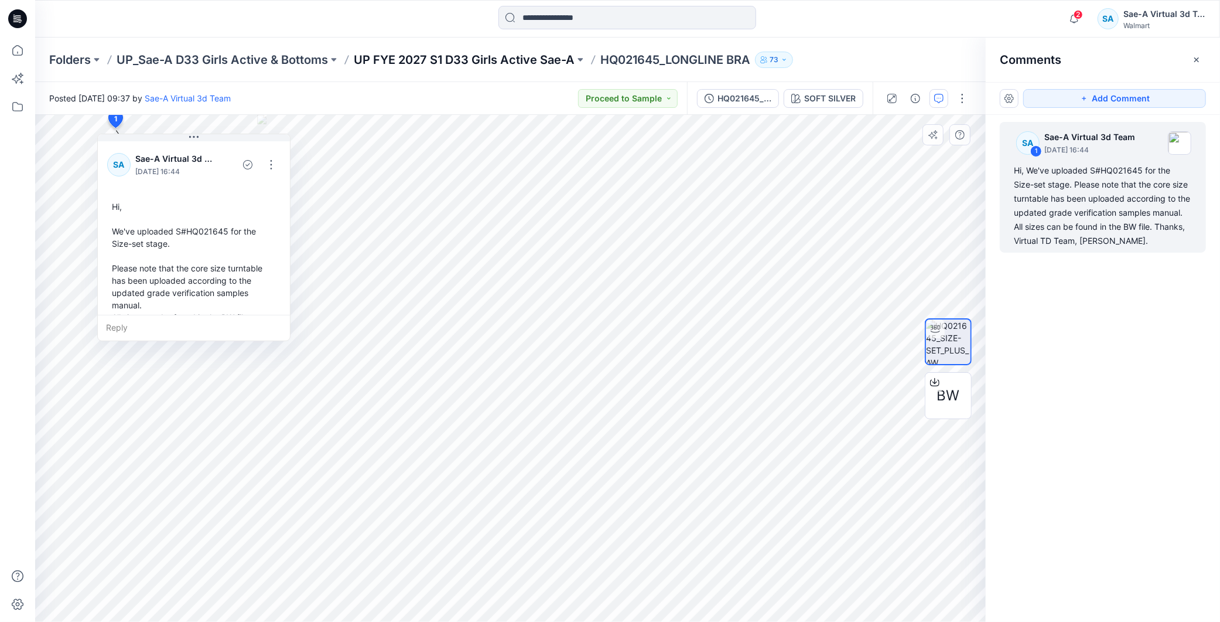
click at [543, 62] on p "UP FYE 2027 S1 D33 Girls Active Sae-A" at bounding box center [464, 60] width 221 height 16
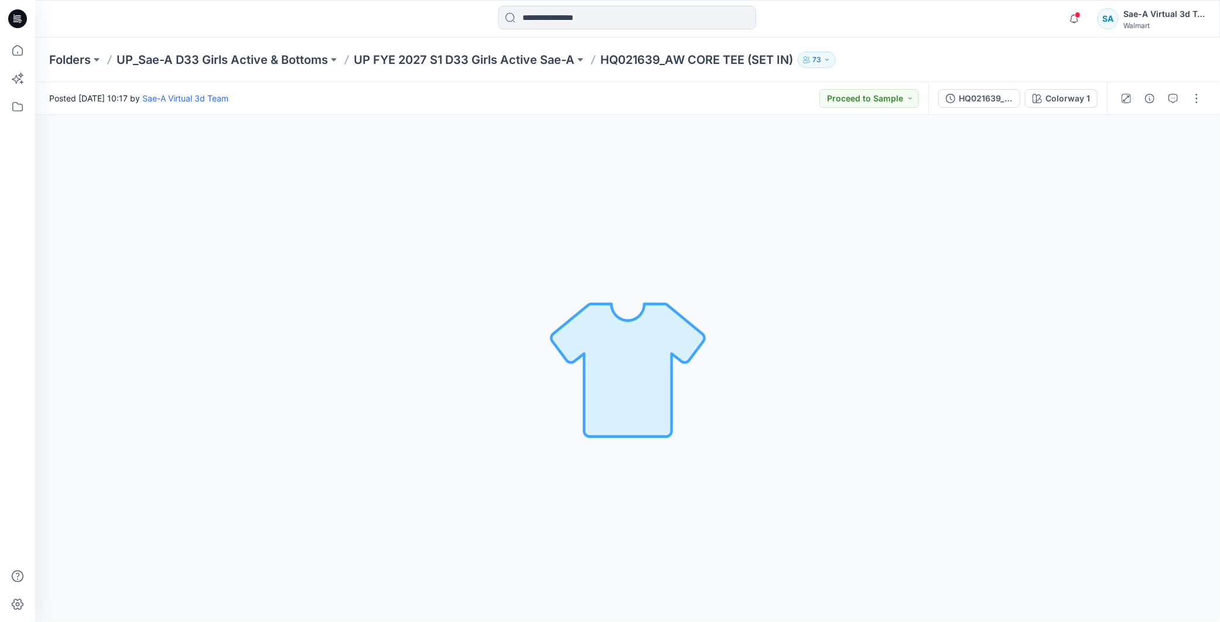
click at [995, 96] on div "HQ021639_SIZE-SET_AW CORE TEE_SAEA 090825" at bounding box center [986, 98] width 54 height 13
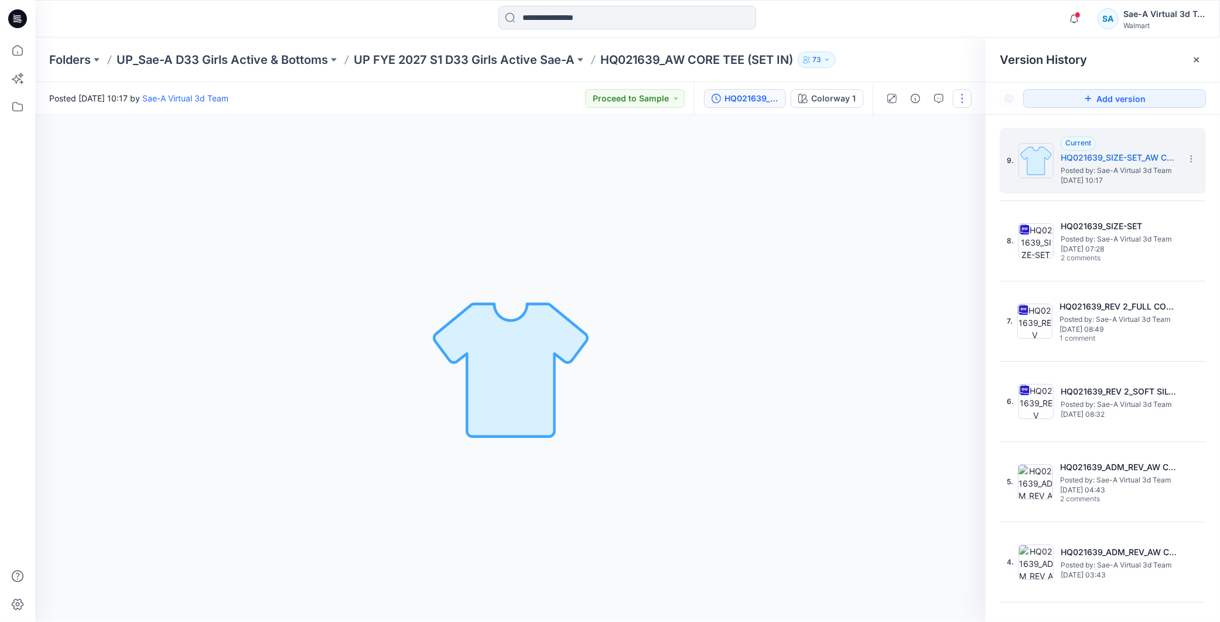
click at [964, 97] on button "button" at bounding box center [962, 98] width 19 height 19
click at [904, 157] on button "Edit" at bounding box center [914, 158] width 108 height 22
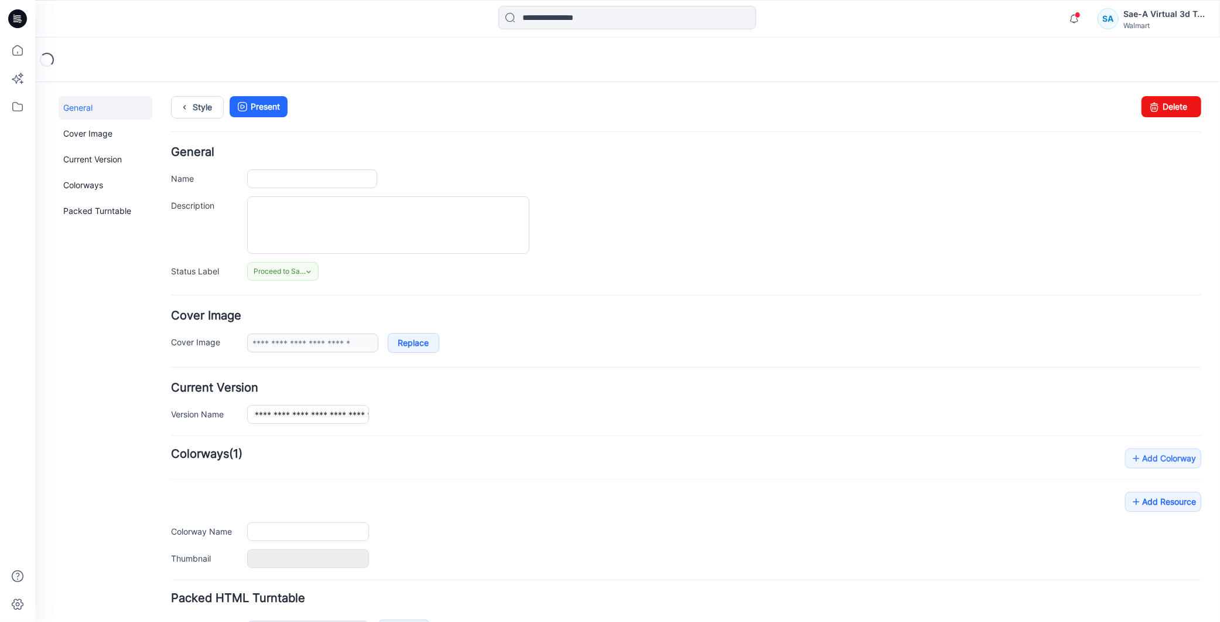
type input "**********"
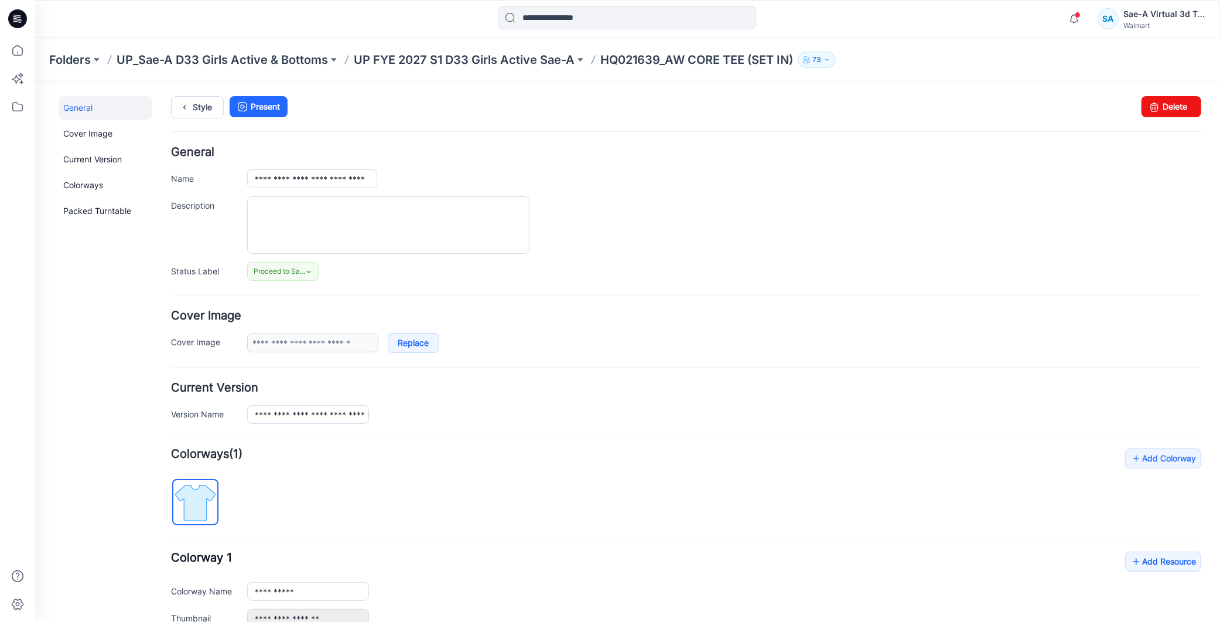
scroll to position [142, 0]
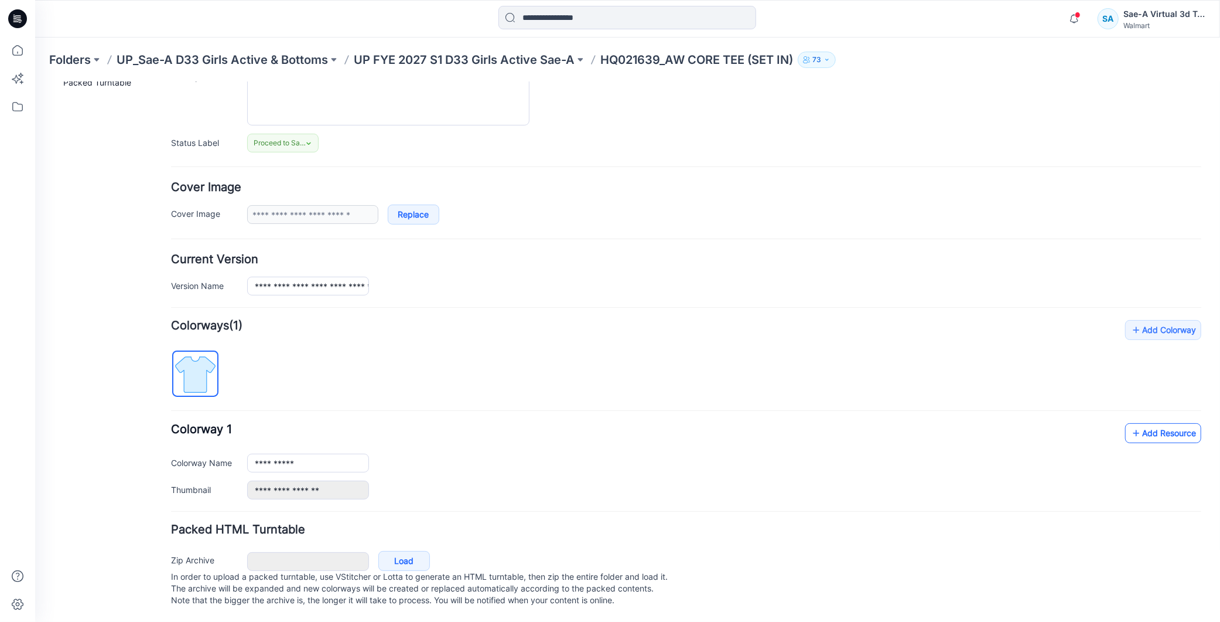
click at [1137, 422] on link "Add Resource" at bounding box center [1163, 432] width 76 height 20
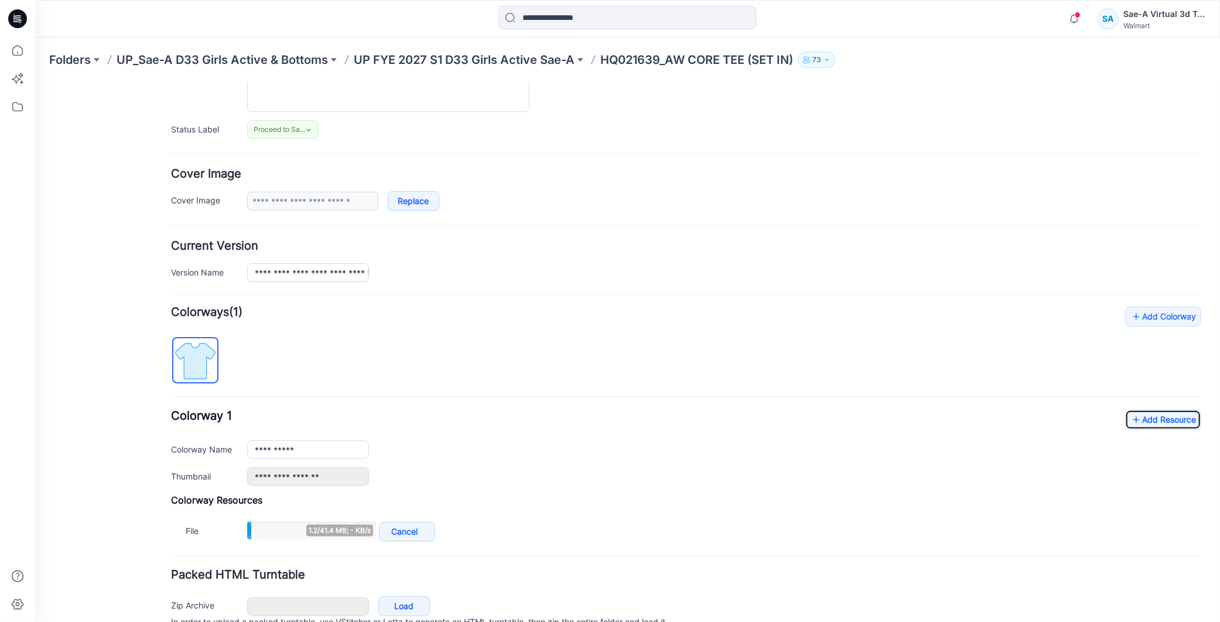
scroll to position [200, 0]
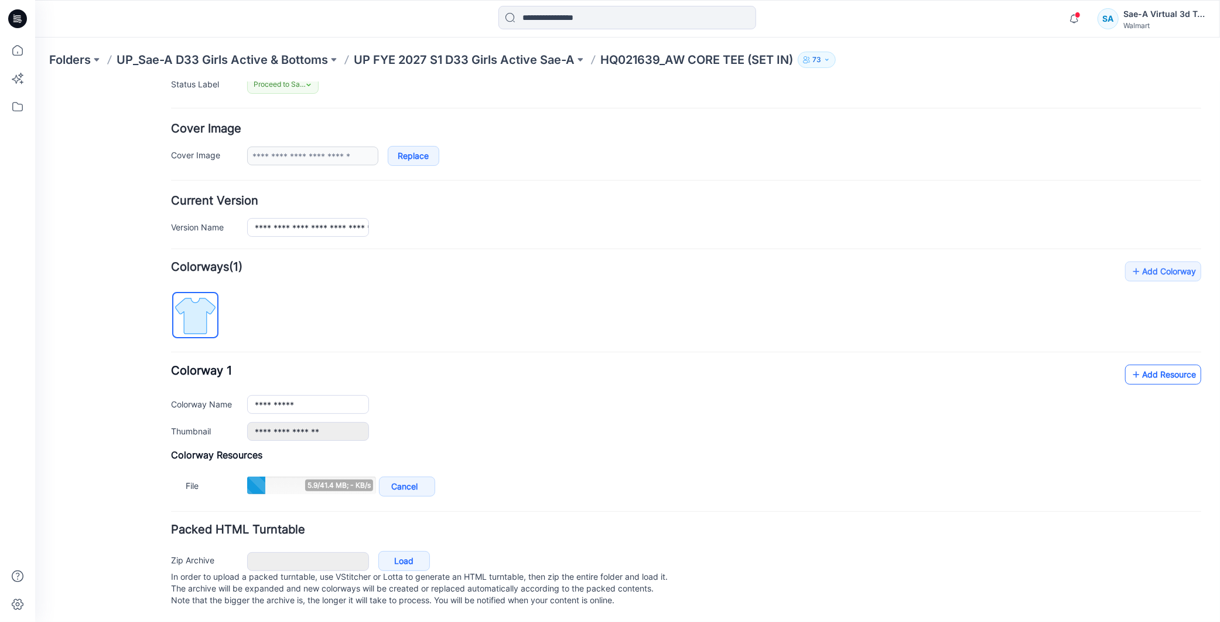
click at [1156, 364] on link "Add Resource" at bounding box center [1163, 374] width 76 height 20
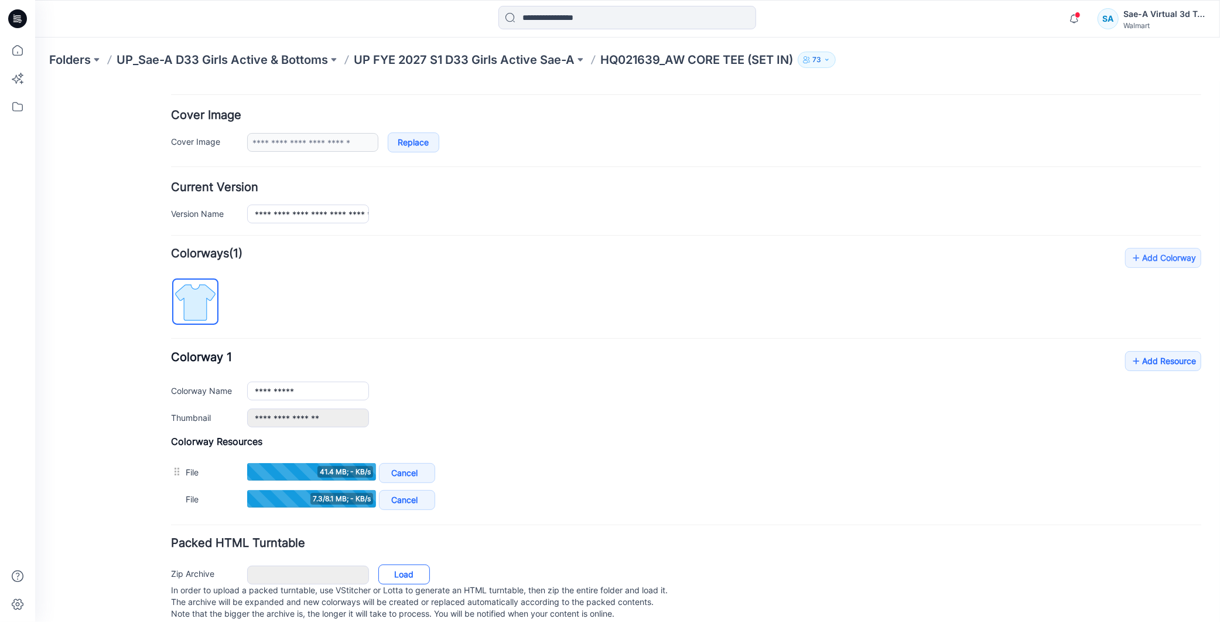
click at [395, 576] on link "Load" at bounding box center [404, 574] width 52 height 20
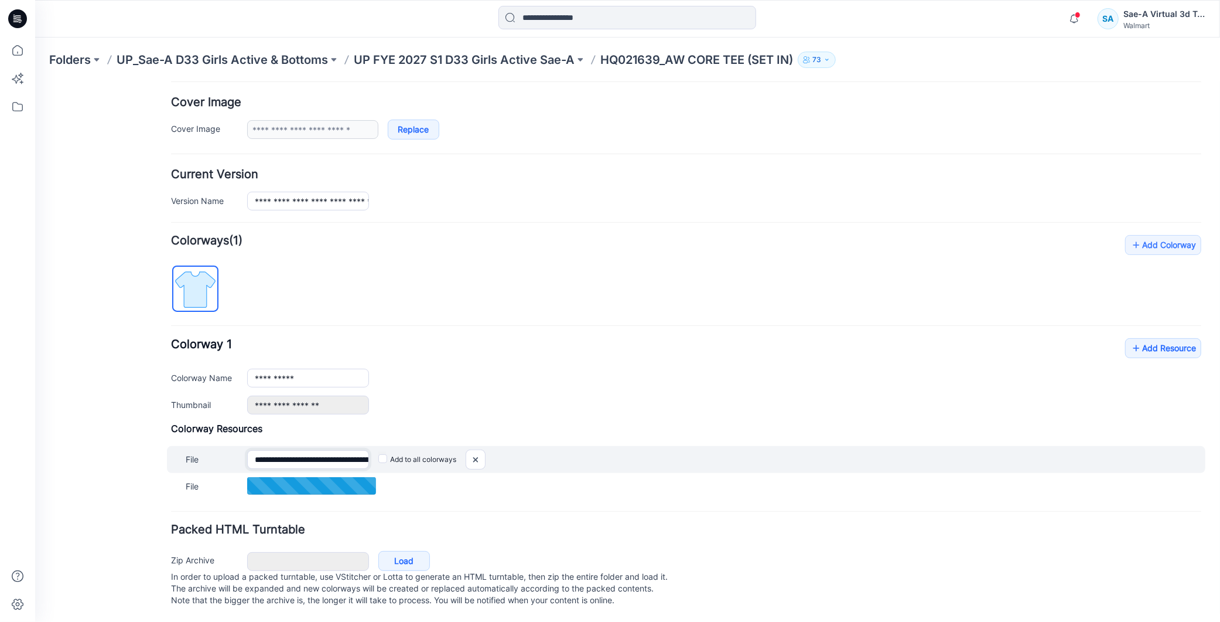
scroll to position [0, 84]
drag, startPoint x: 320, startPoint y: 447, endPoint x: 358, endPoint y: 454, distance: 38.1
click at [366, 451] on input "**********" at bounding box center [308, 458] width 122 height 19
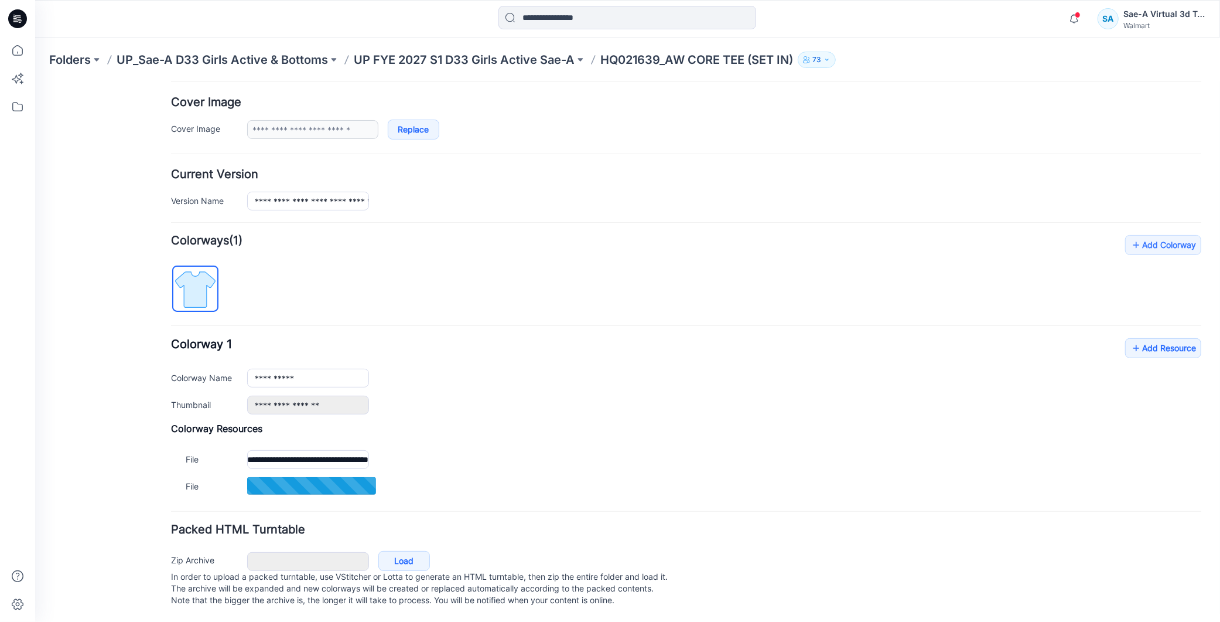
click at [656, 395] on div "**********" at bounding box center [724, 404] width 954 height 19
click at [414, 551] on link "Load" at bounding box center [404, 560] width 52 height 20
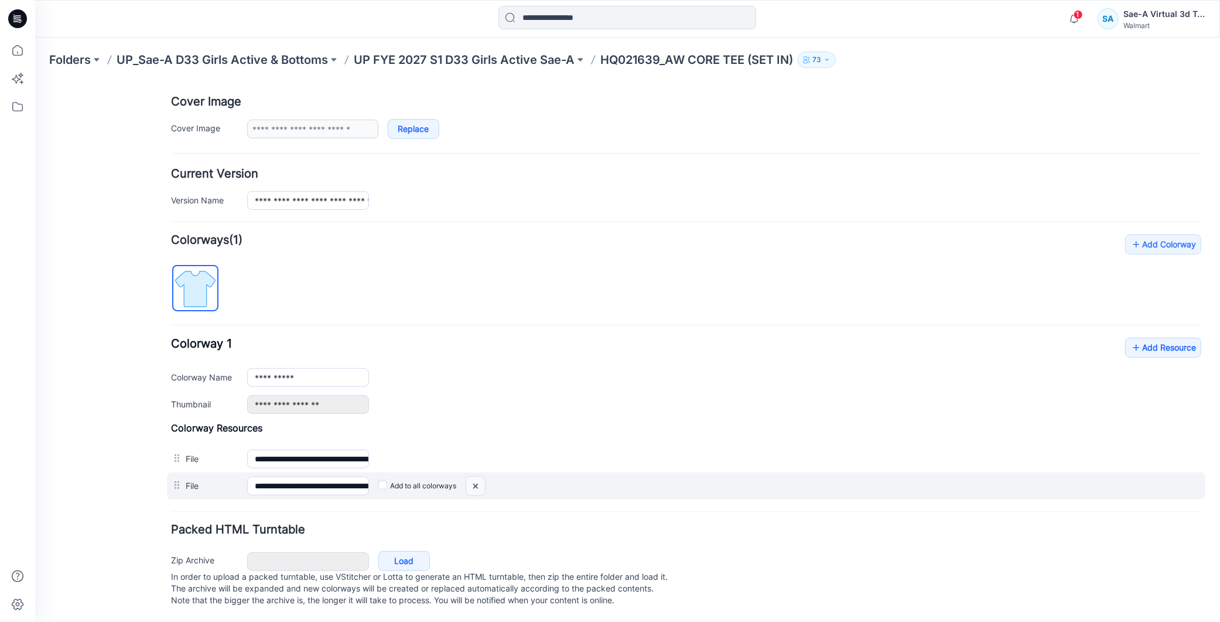
drag, startPoint x: 475, startPoint y: 476, endPoint x: 704, endPoint y: 159, distance: 390.6
click at [475, 476] on img at bounding box center [475, 485] width 19 height 19
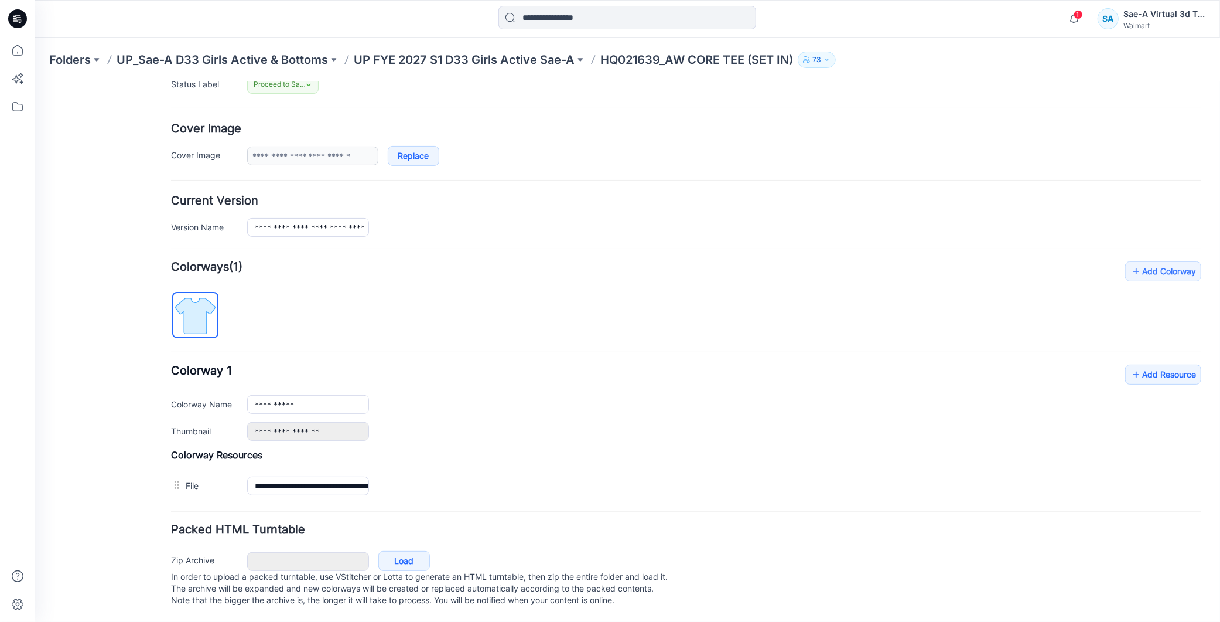
scroll to position [200, 0]
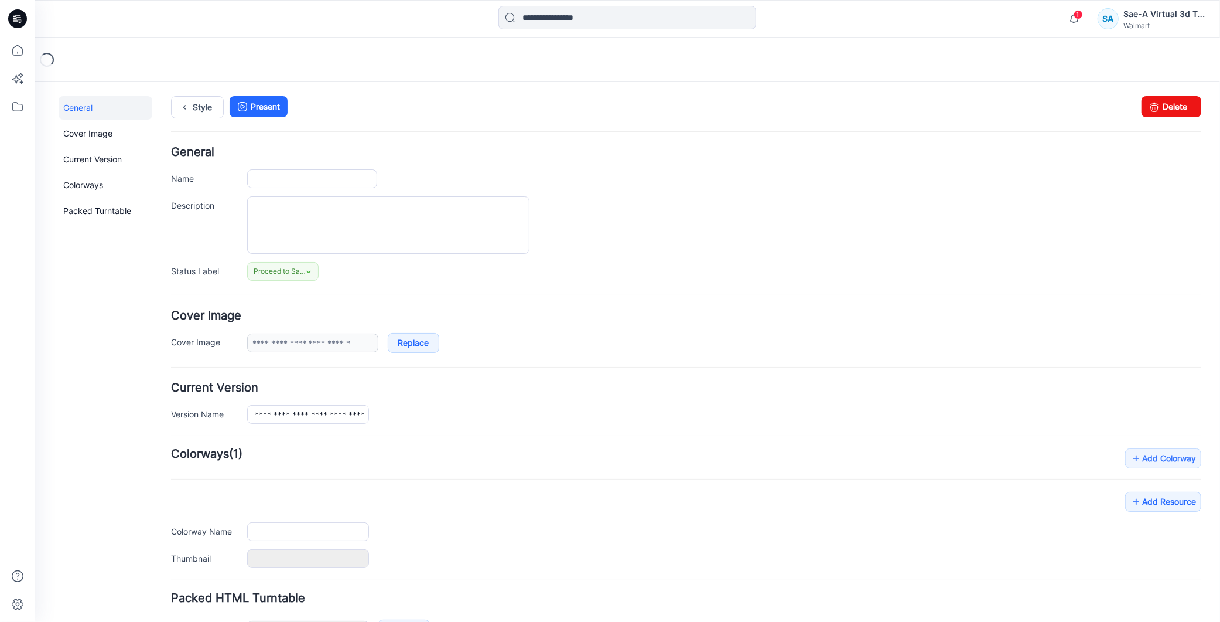
type input "**********"
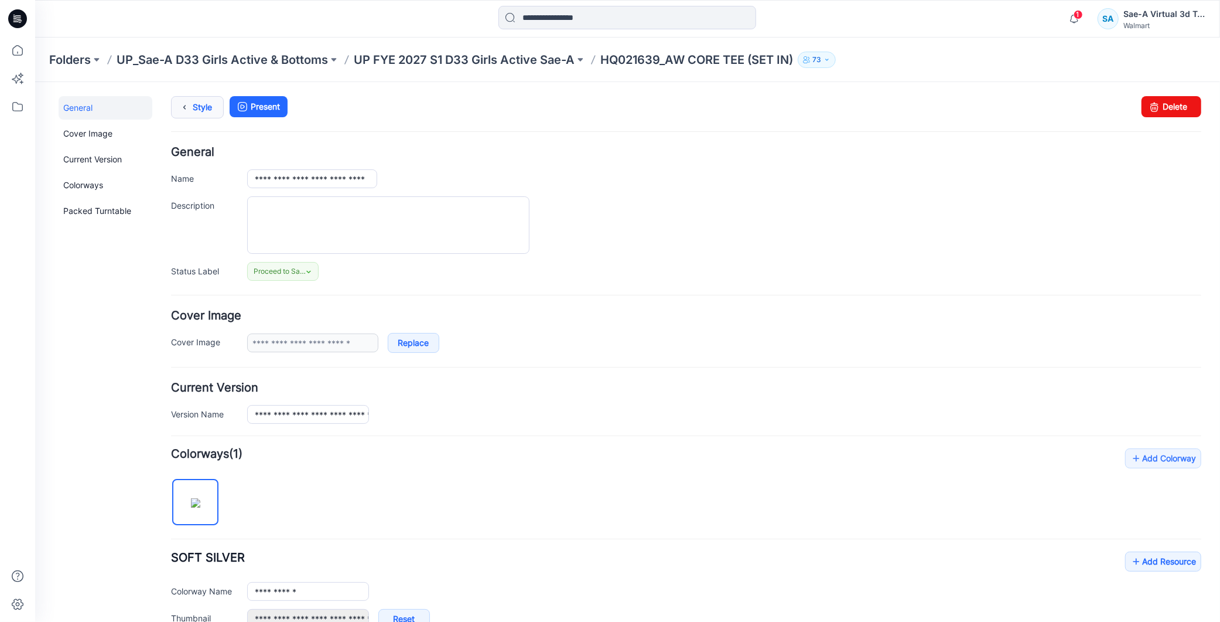
click at [200, 114] on link "Style" at bounding box center [196, 106] width 53 height 22
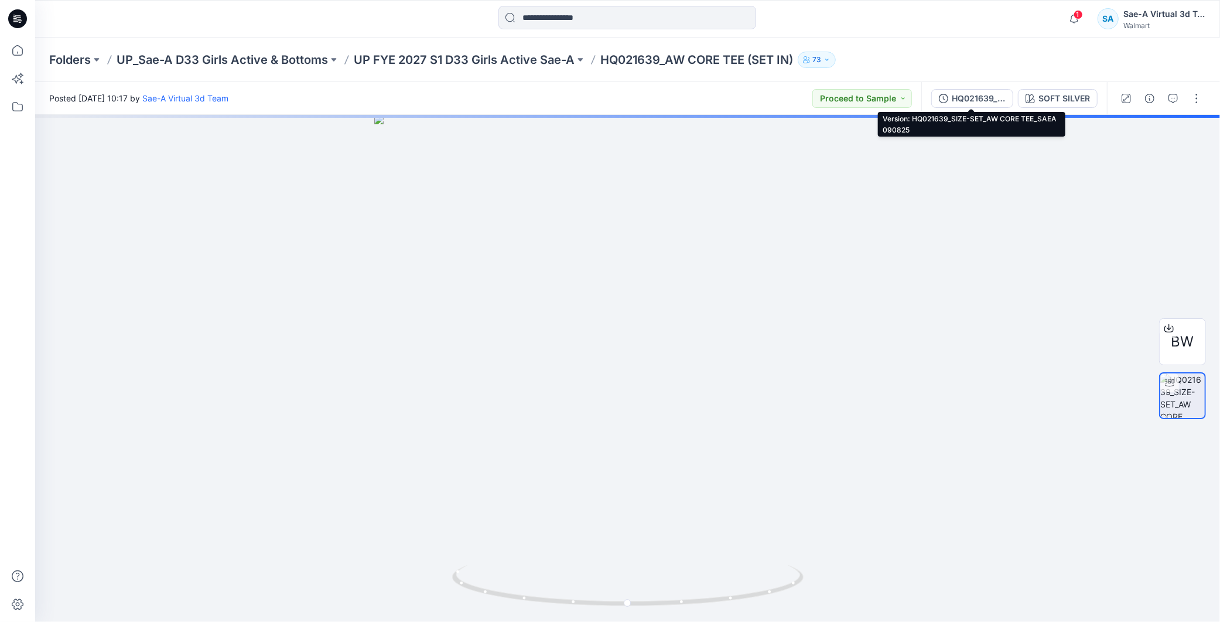
click at [984, 98] on div "HQ021639_SIZE-SET_AW CORE TEE_SAEA 090825" at bounding box center [979, 98] width 54 height 13
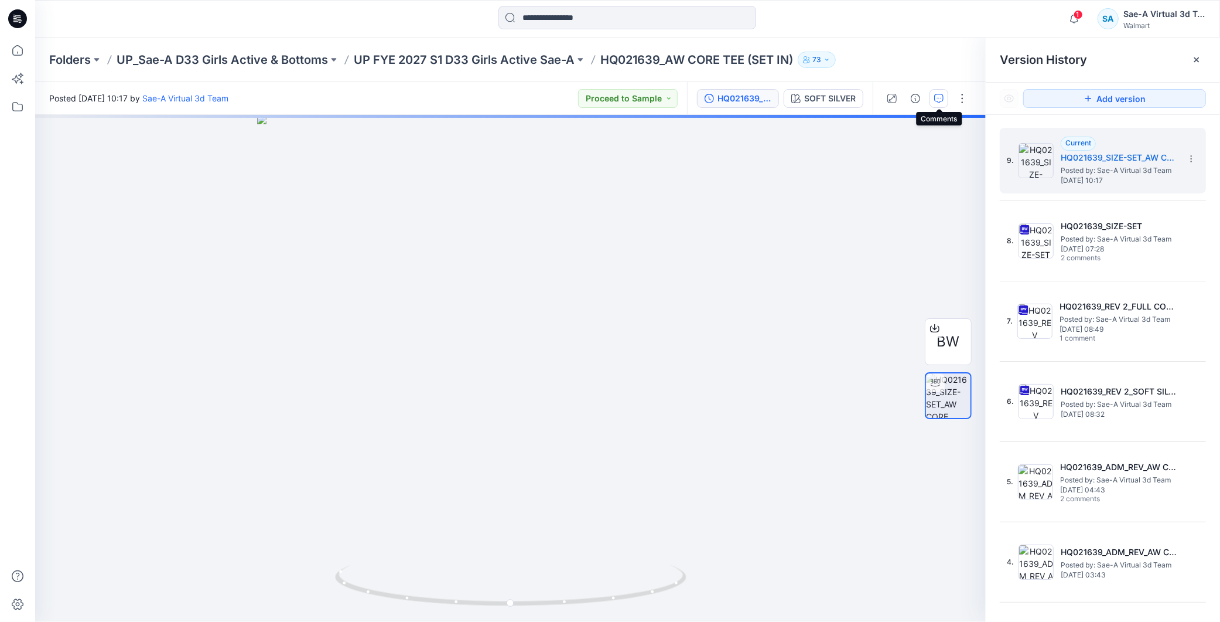
click at [938, 97] on icon "button" at bounding box center [938, 98] width 9 height 9
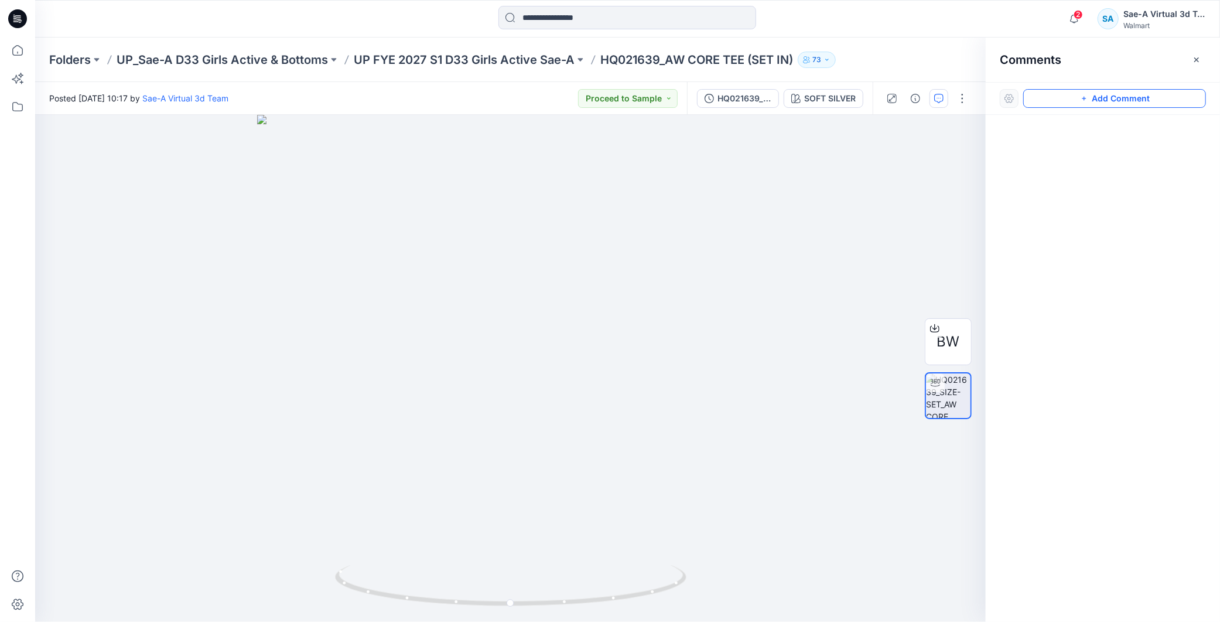
click at [1115, 100] on button "Add Comment" at bounding box center [1115, 98] width 183 height 19
click at [187, 134] on div "1" at bounding box center [510, 368] width 951 height 507
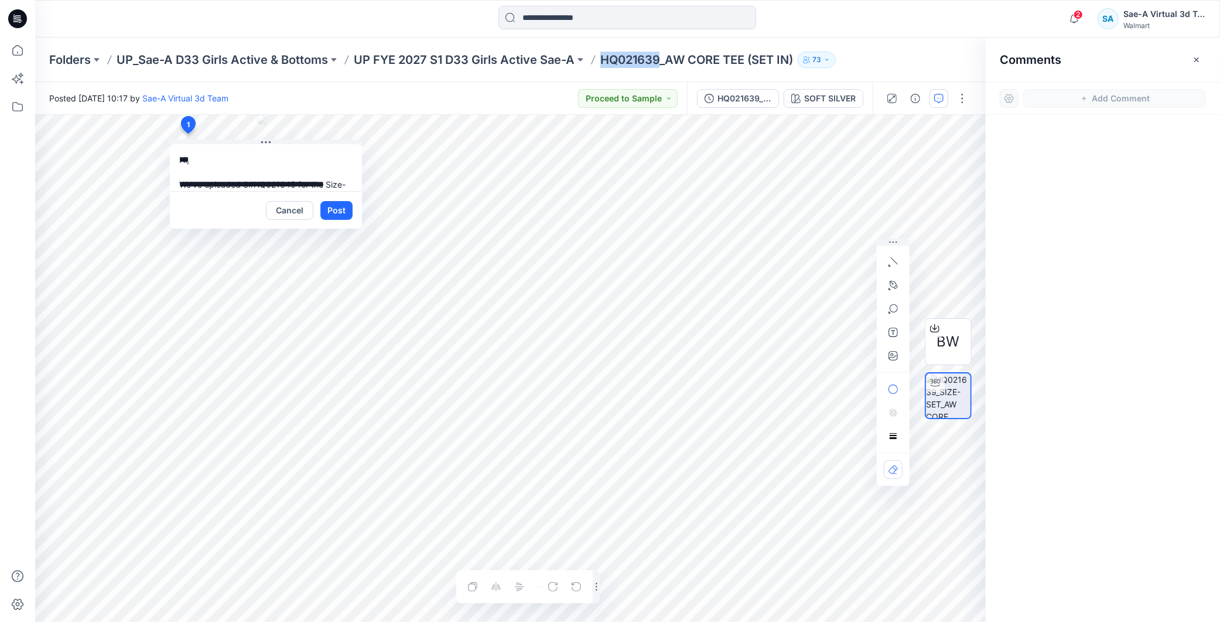
drag, startPoint x: 660, startPoint y: 55, endPoint x: 605, endPoint y: 59, distance: 55.2
click at [605, 59] on p "HQ021639_AW CORE TEE (SET IN)" at bounding box center [697, 60] width 193 height 16
copy p "HQ021639"
drag, startPoint x: 255, startPoint y: 183, endPoint x: 288, endPoint y: 183, distance: 32.2
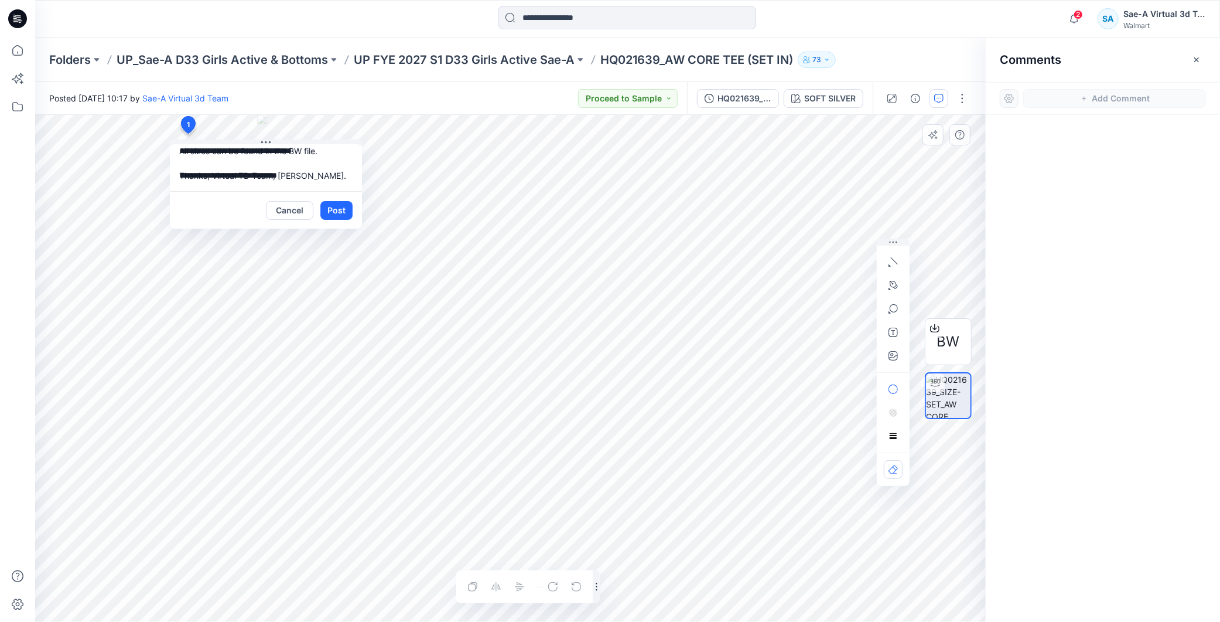
click at [288, 183] on textarea "**********" at bounding box center [266, 167] width 192 height 47
click at [289, 173] on textarea "**********" at bounding box center [266, 167] width 192 height 47
click at [295, 178] on textarea "**********" at bounding box center [266, 167] width 192 height 47
paste textarea "********"
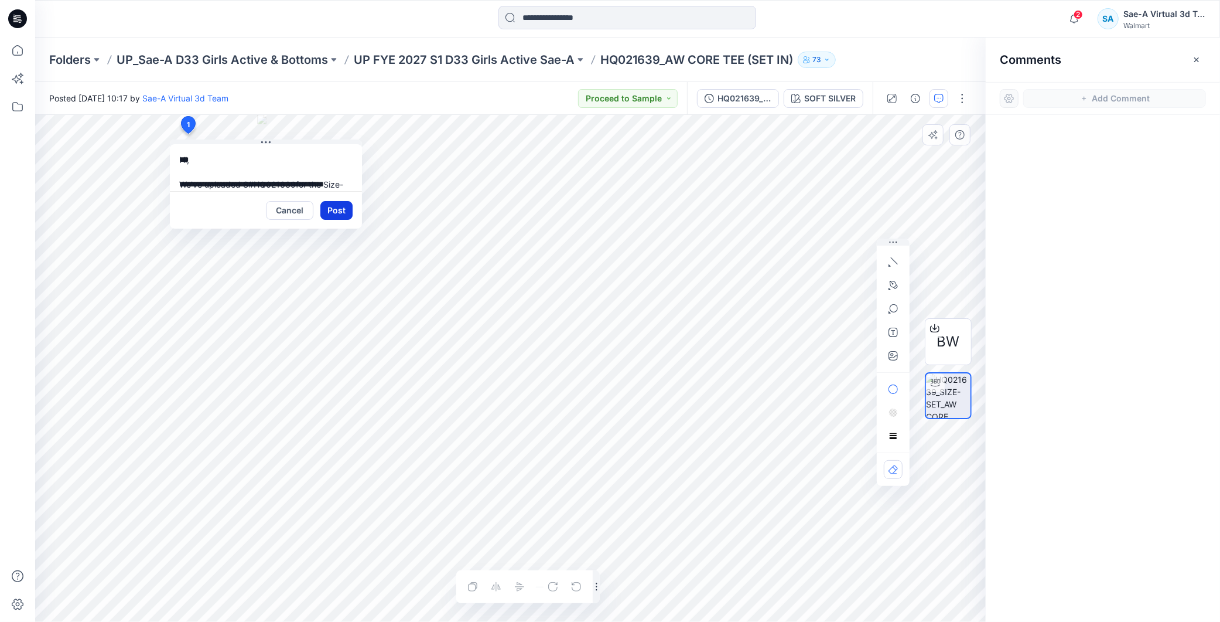
type textarea "**********"
click at [335, 206] on button "Post" at bounding box center [336, 210] width 32 height 19
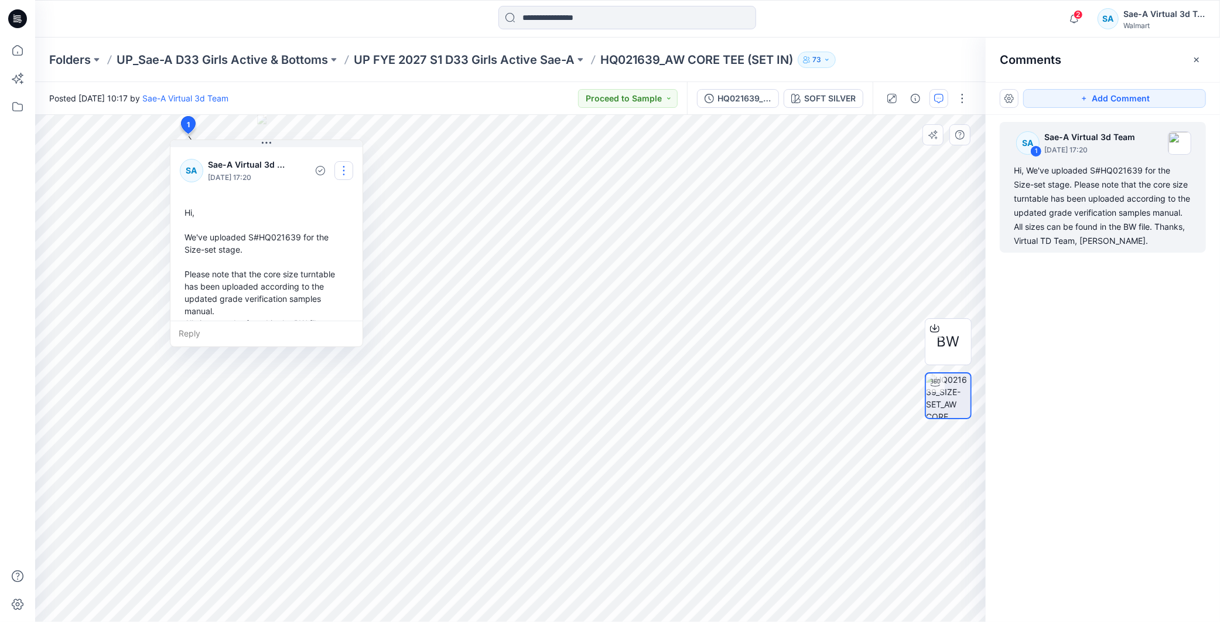
click at [346, 173] on button "button" at bounding box center [344, 170] width 19 height 19
click at [343, 197] on p "Edit comment" at bounding box center [346, 198] width 53 height 12
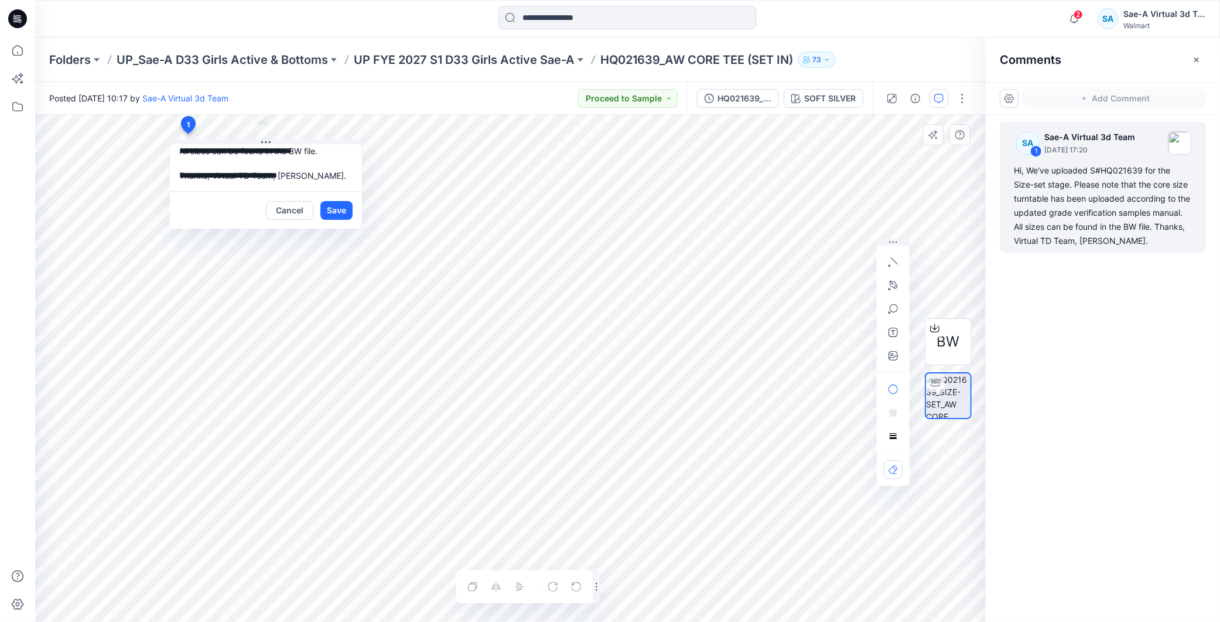
scroll to position [54, 0]
click at [319, 166] on textarea "**********" at bounding box center [266, 167] width 192 height 47
click at [296, 183] on textarea "**********" at bounding box center [266, 167] width 192 height 47
type textarea "**********"
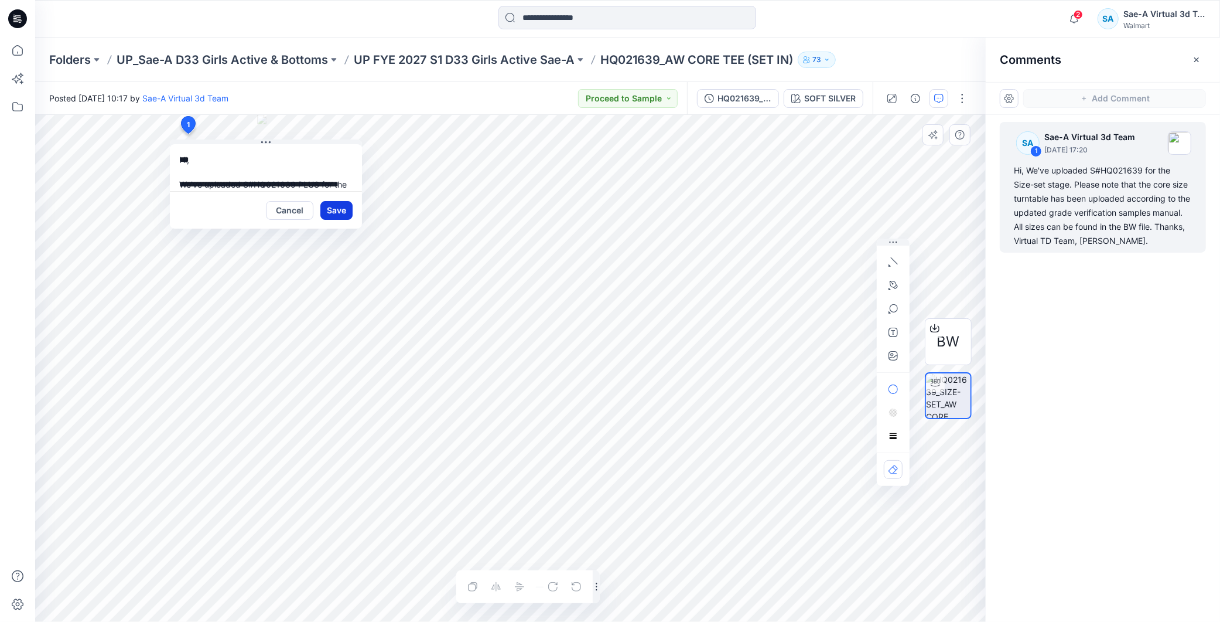
click at [337, 211] on button "Save" at bounding box center [336, 210] width 32 height 19
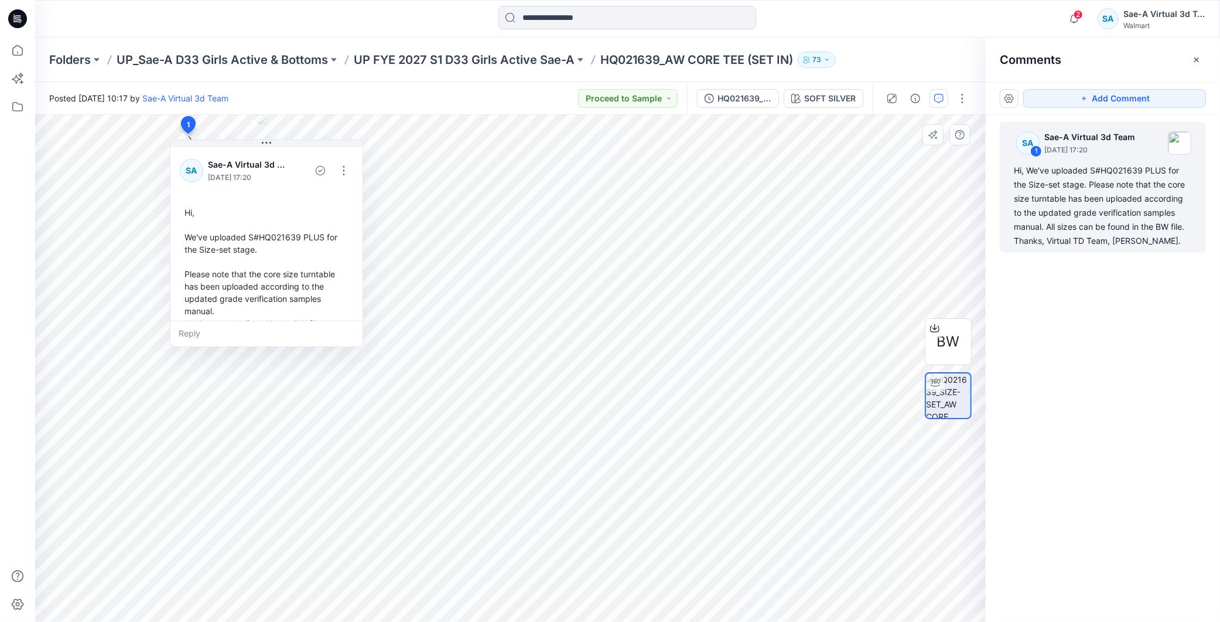
drag, startPoint x: 1108, startPoint y: 324, endPoint x: 951, endPoint y: 289, distance: 160.9
click at [1108, 324] on div "SA 1 Sae-A Virtual 3d Team September 05, 2025 17:20 Hi, We've uploaded S#HQ0216…" at bounding box center [1103, 346] width 234 height 463
click at [545, 62] on p "UP FYE 2027 S1 D33 Girls Active Sae-A" at bounding box center [464, 60] width 221 height 16
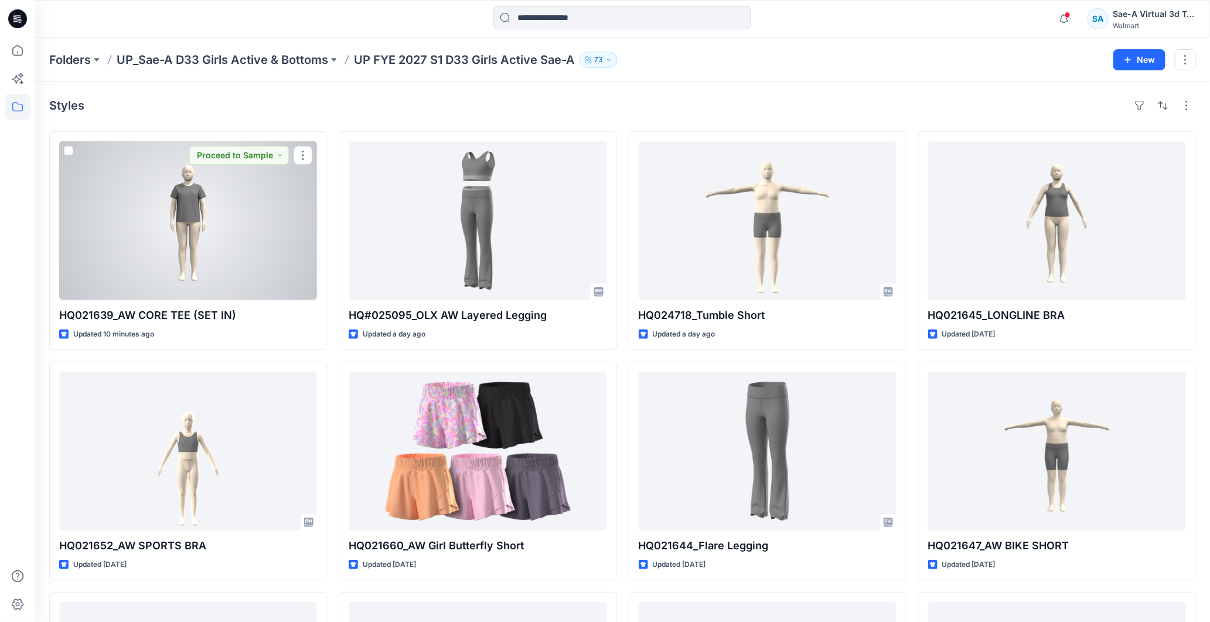
click at [211, 231] on div at bounding box center [188, 220] width 258 height 159
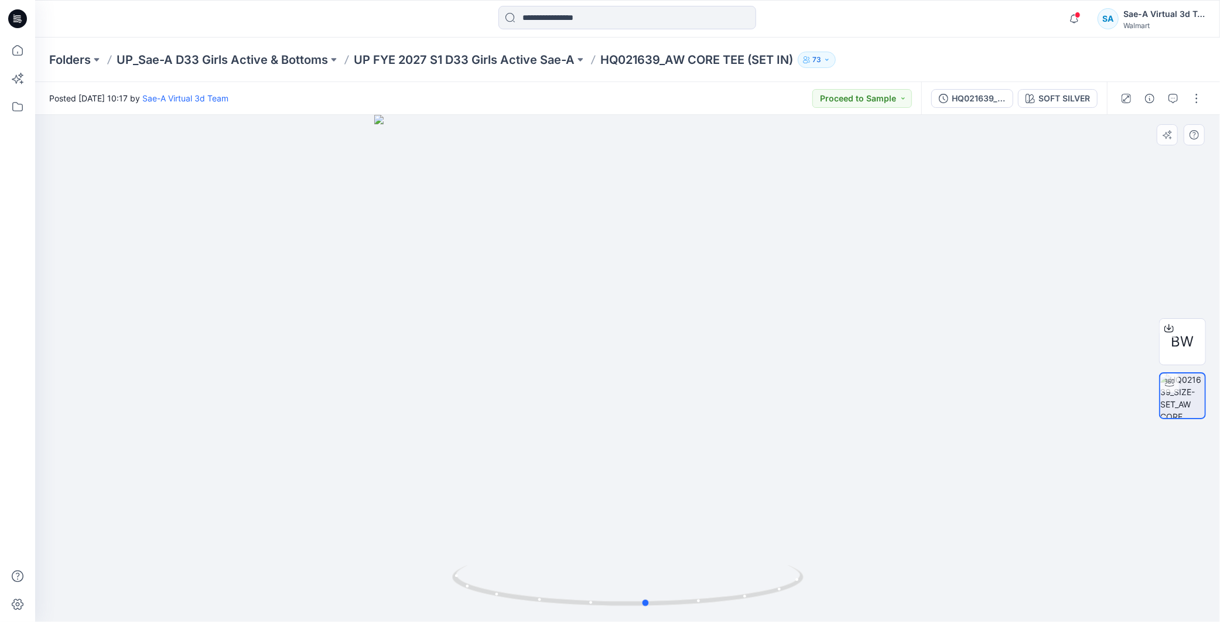
drag, startPoint x: 718, startPoint y: 579, endPoint x: 576, endPoint y: 479, distance: 174.1
click at [449, 561] on div at bounding box center [627, 368] width 1185 height 507
click at [997, 100] on div "HQ021639_SIZE-SET_AW CORE TEE_SAEA 090825" at bounding box center [979, 98] width 54 height 13
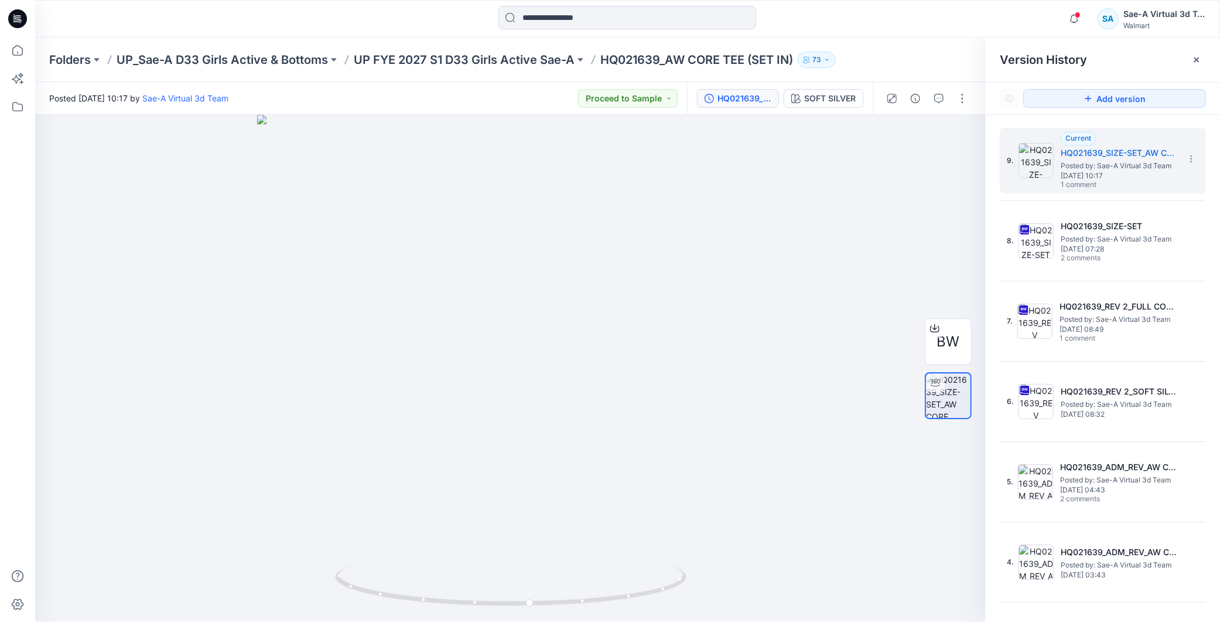
scroll to position [129, 0]
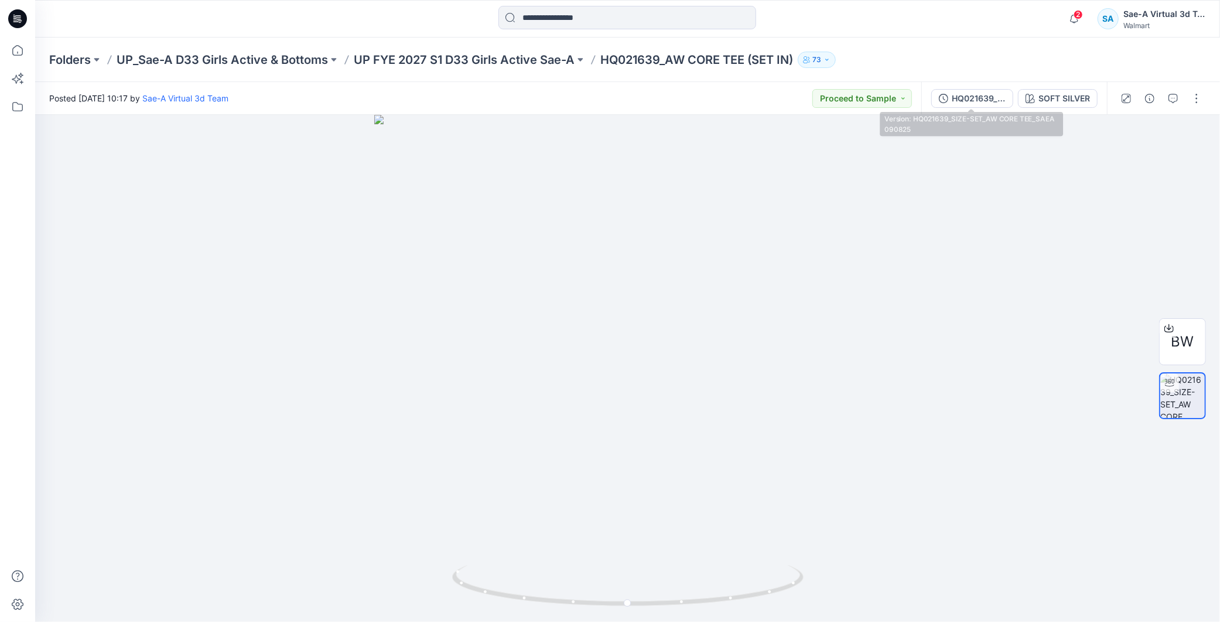
drag, startPoint x: 997, startPoint y: 93, endPoint x: 997, endPoint y: 103, distance: 10.0
click at [997, 97] on div "HQ021639_SIZE-SET_AW CORE TEE_SAEA 090825" at bounding box center [979, 98] width 54 height 13
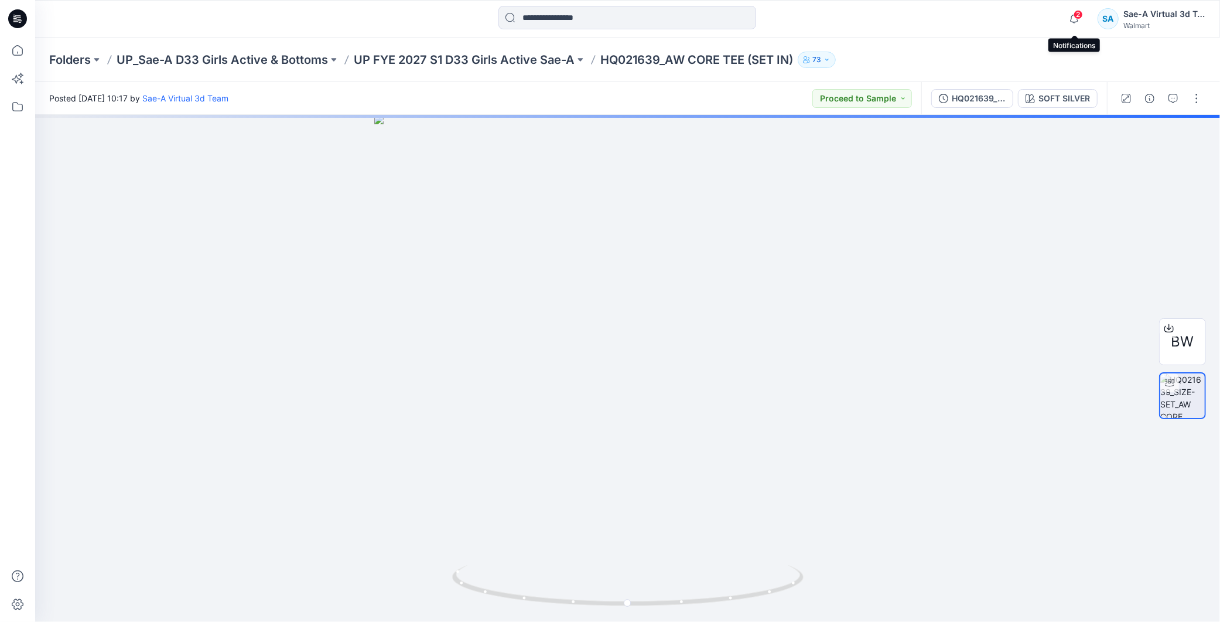
click at [1078, 16] on span "2" at bounding box center [1078, 14] width 9 height 9
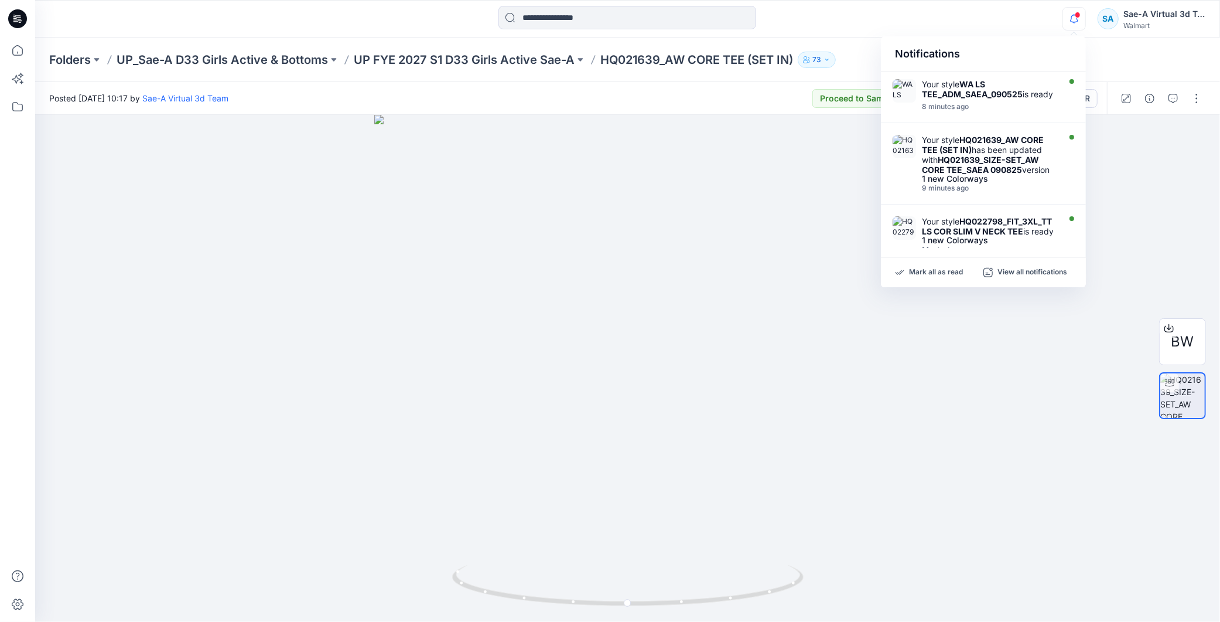
click at [534, 60] on p "UP FYE 2027 S1 D33 Girls Active Sae-A" at bounding box center [464, 60] width 221 height 16
